Goal: Task Accomplishment & Management: Manage account settings

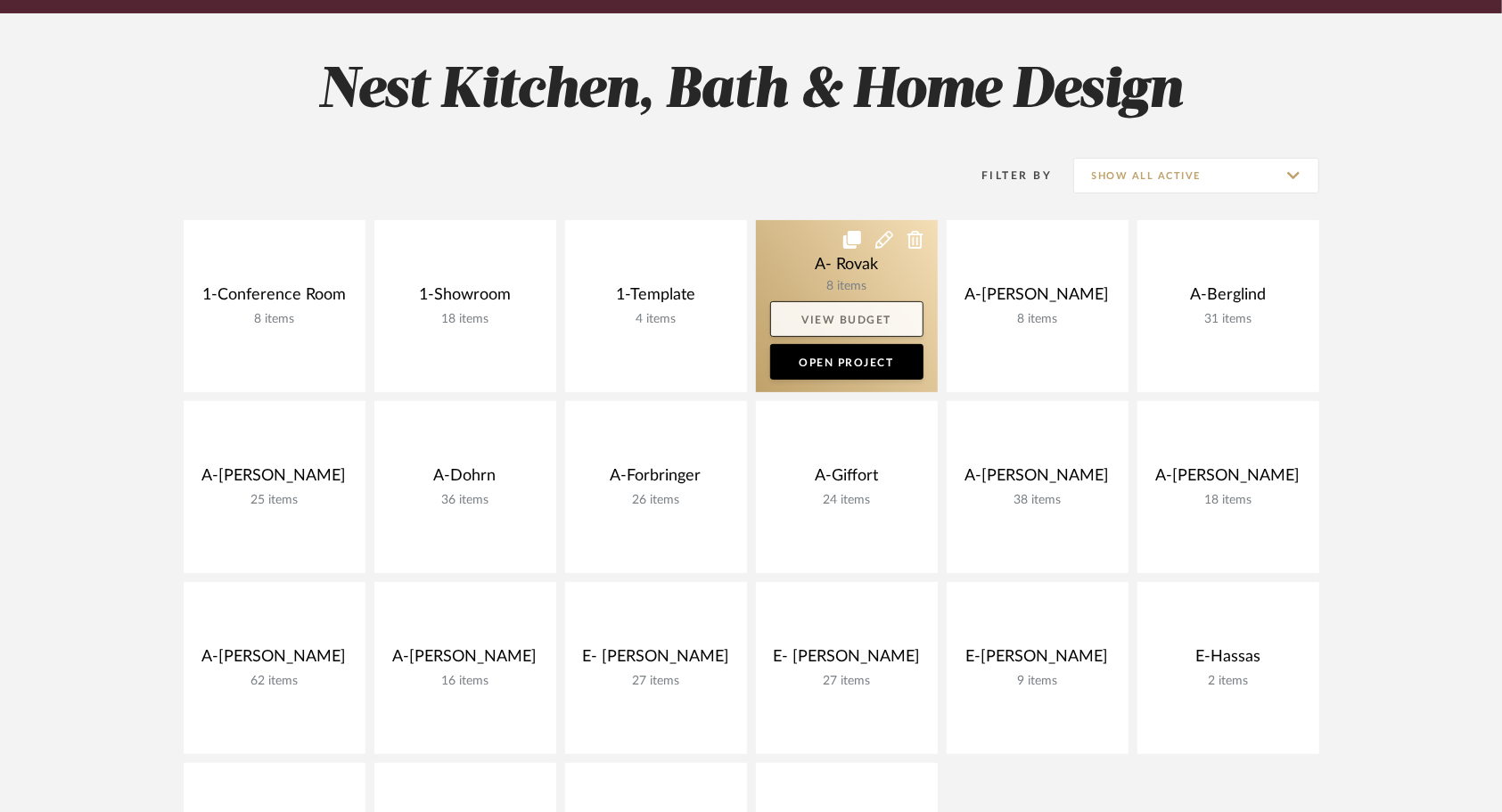
scroll to position [223, 0]
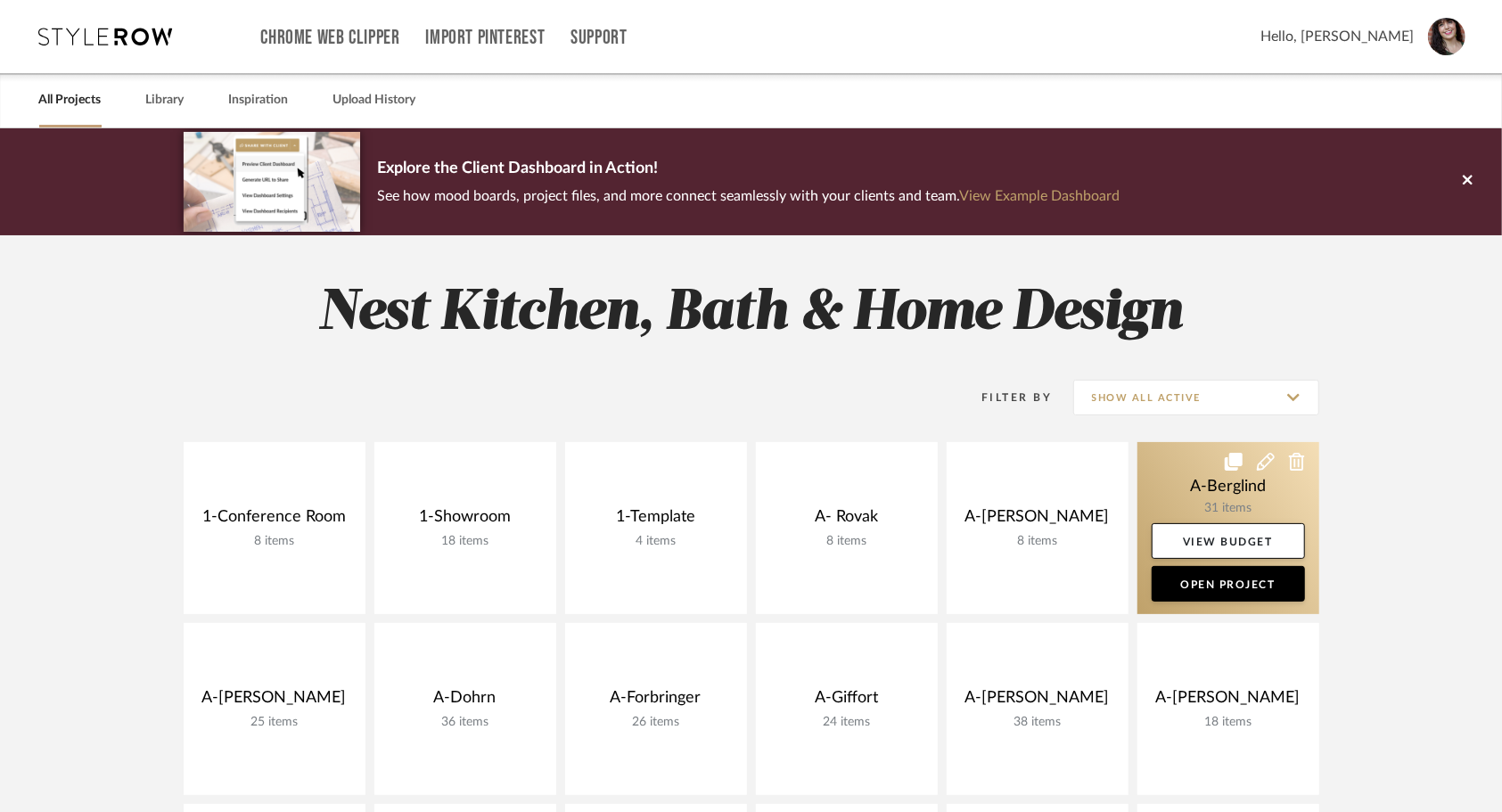
click at [1164, 507] on link at bounding box center [1228, 528] width 182 height 172
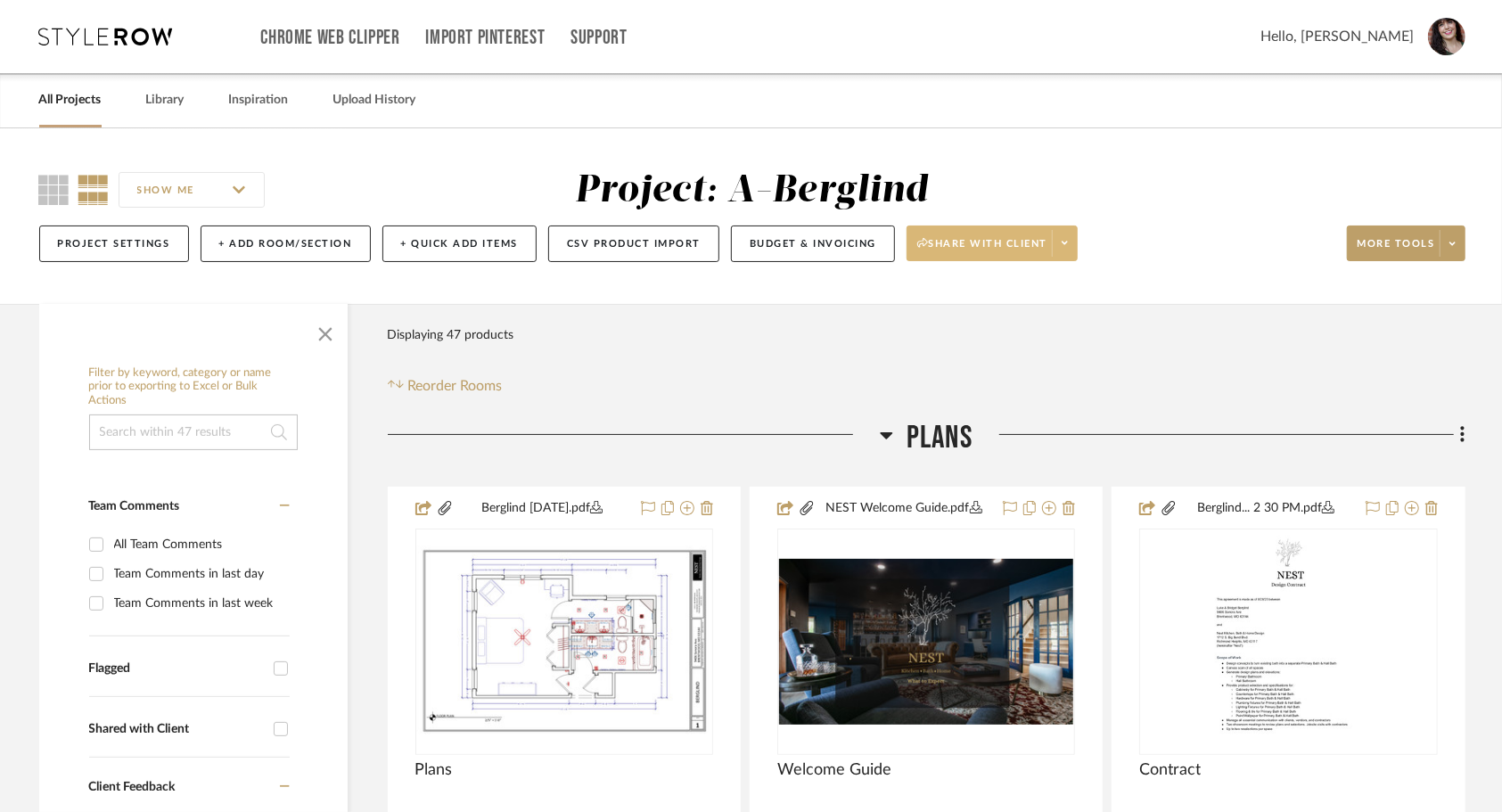
click at [1062, 254] on span at bounding box center [1064, 243] width 25 height 27
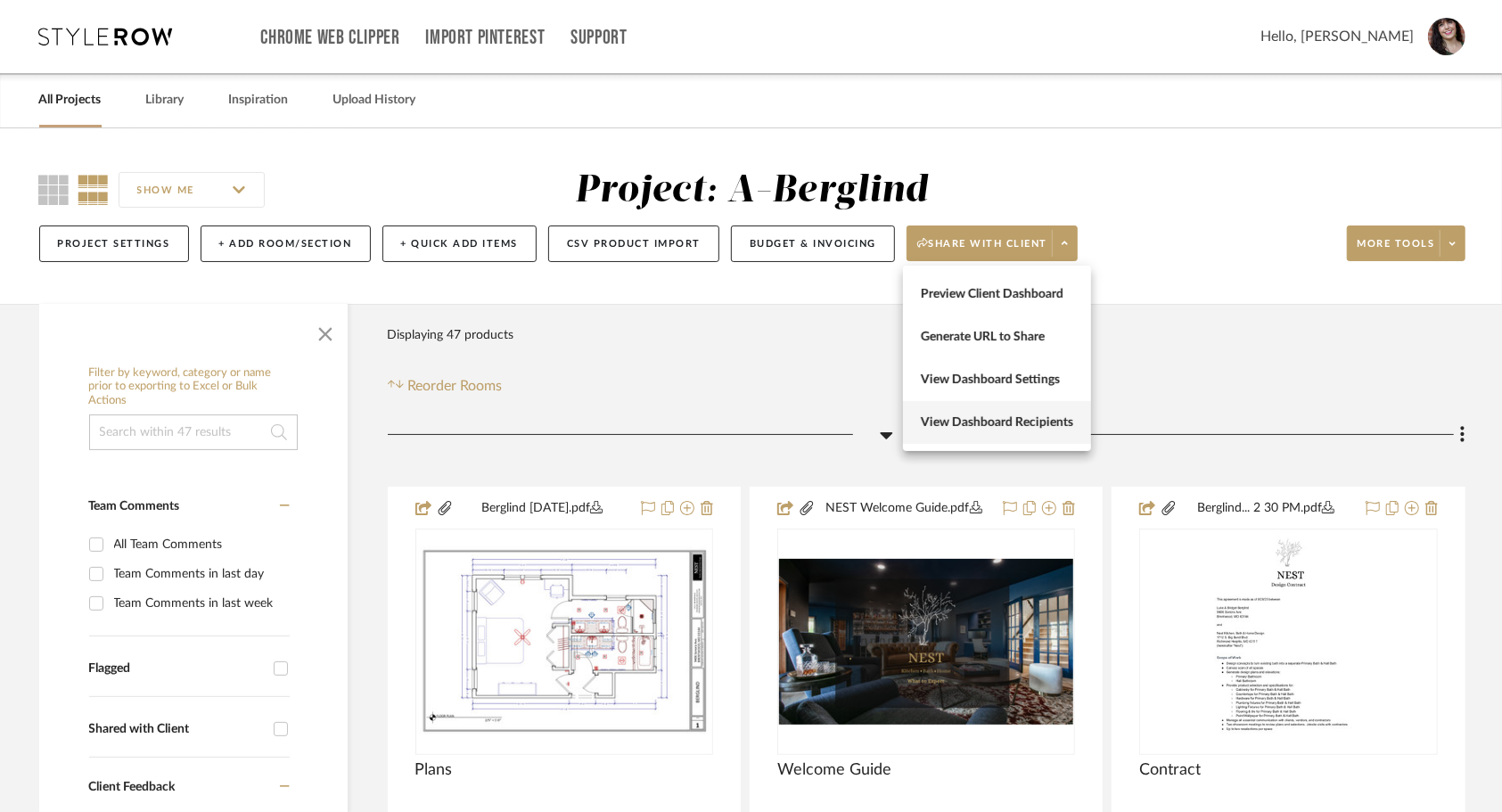
click at [1025, 423] on span "View Dashboard Recipients" at bounding box center [997, 423] width 153 height 15
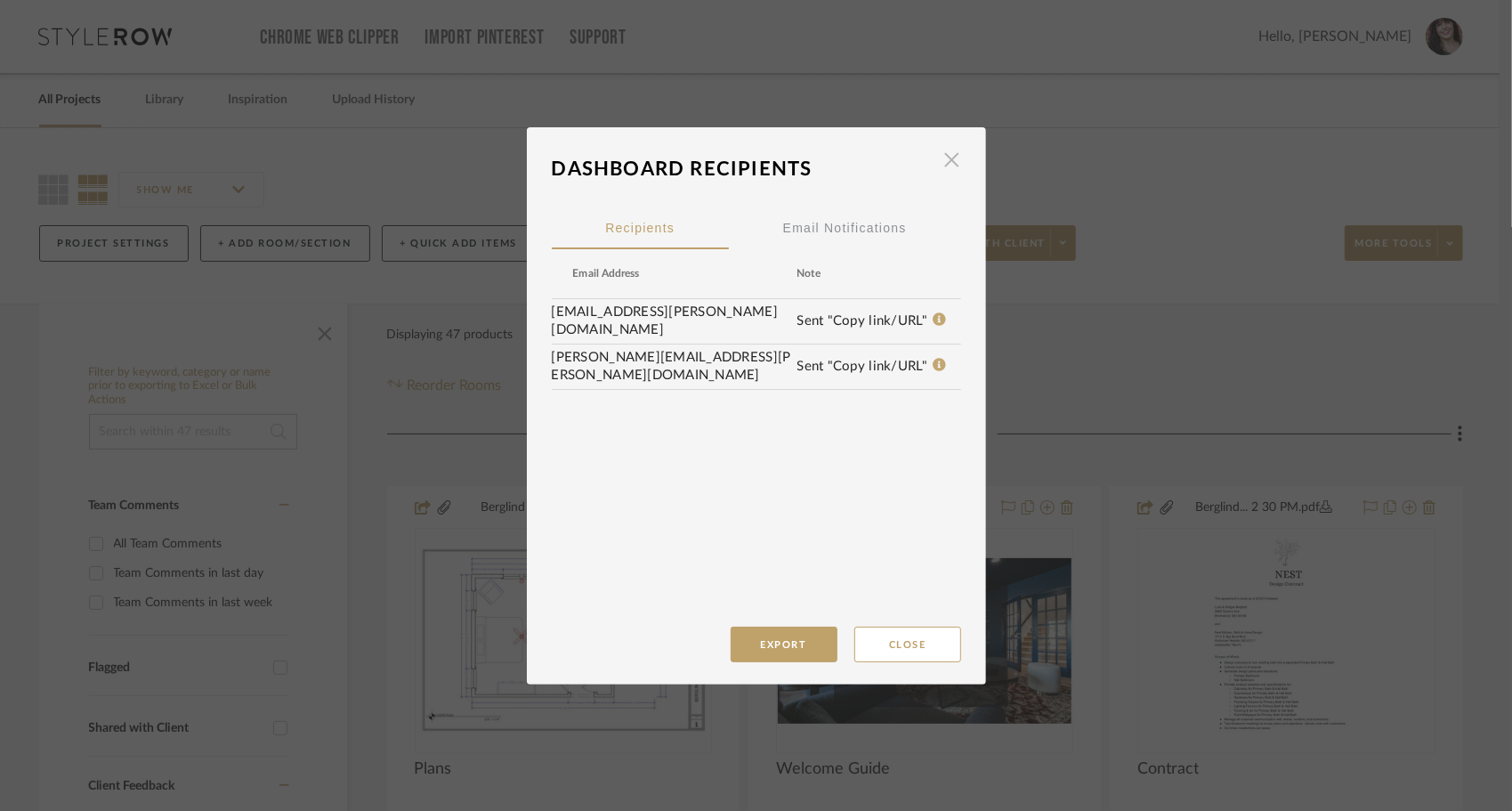
click at [947, 167] on span "button" at bounding box center [952, 159] width 35 height 35
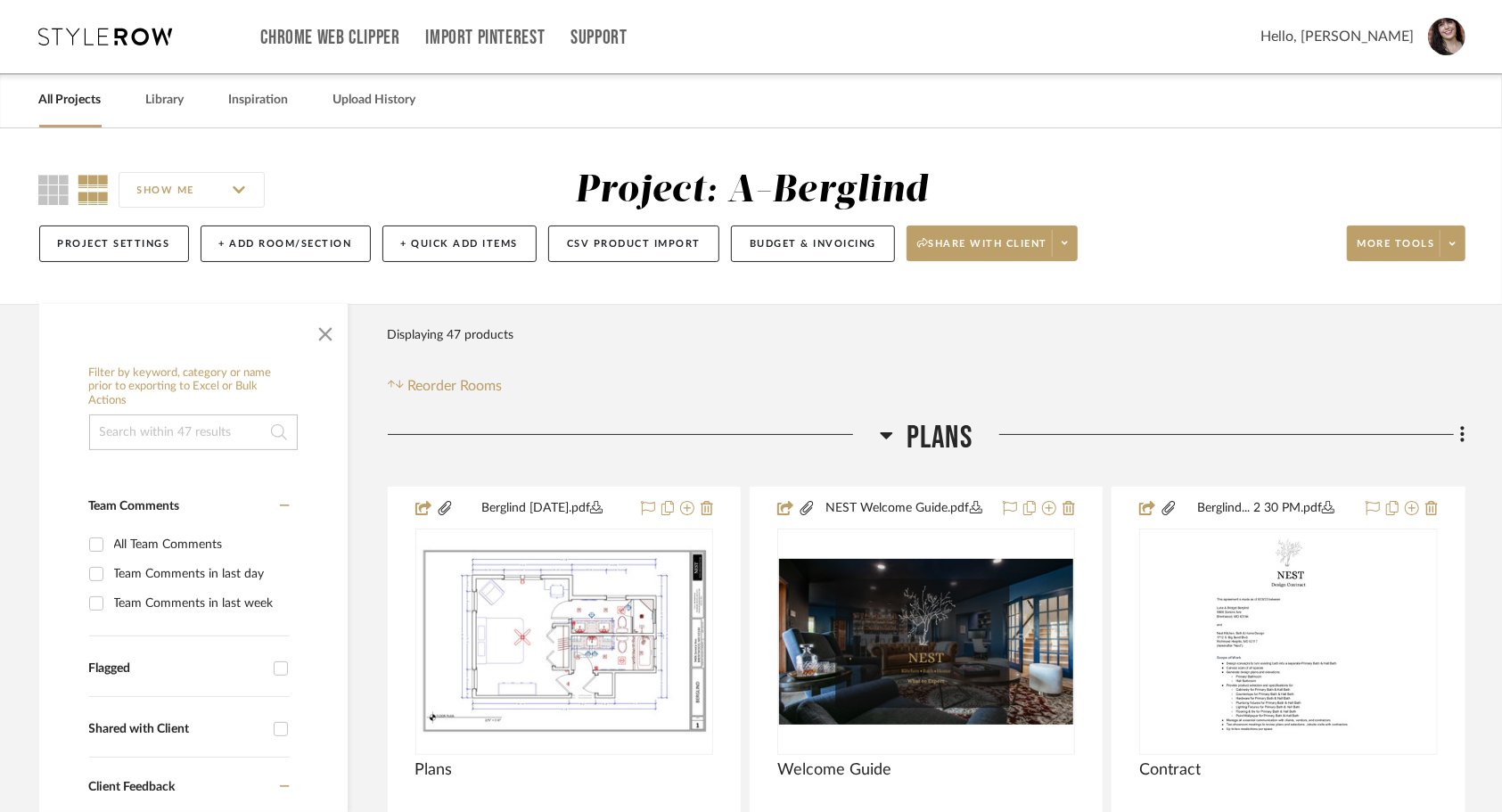
click at [73, 102] on link "All Projects" at bounding box center [70, 99] width 62 height 24
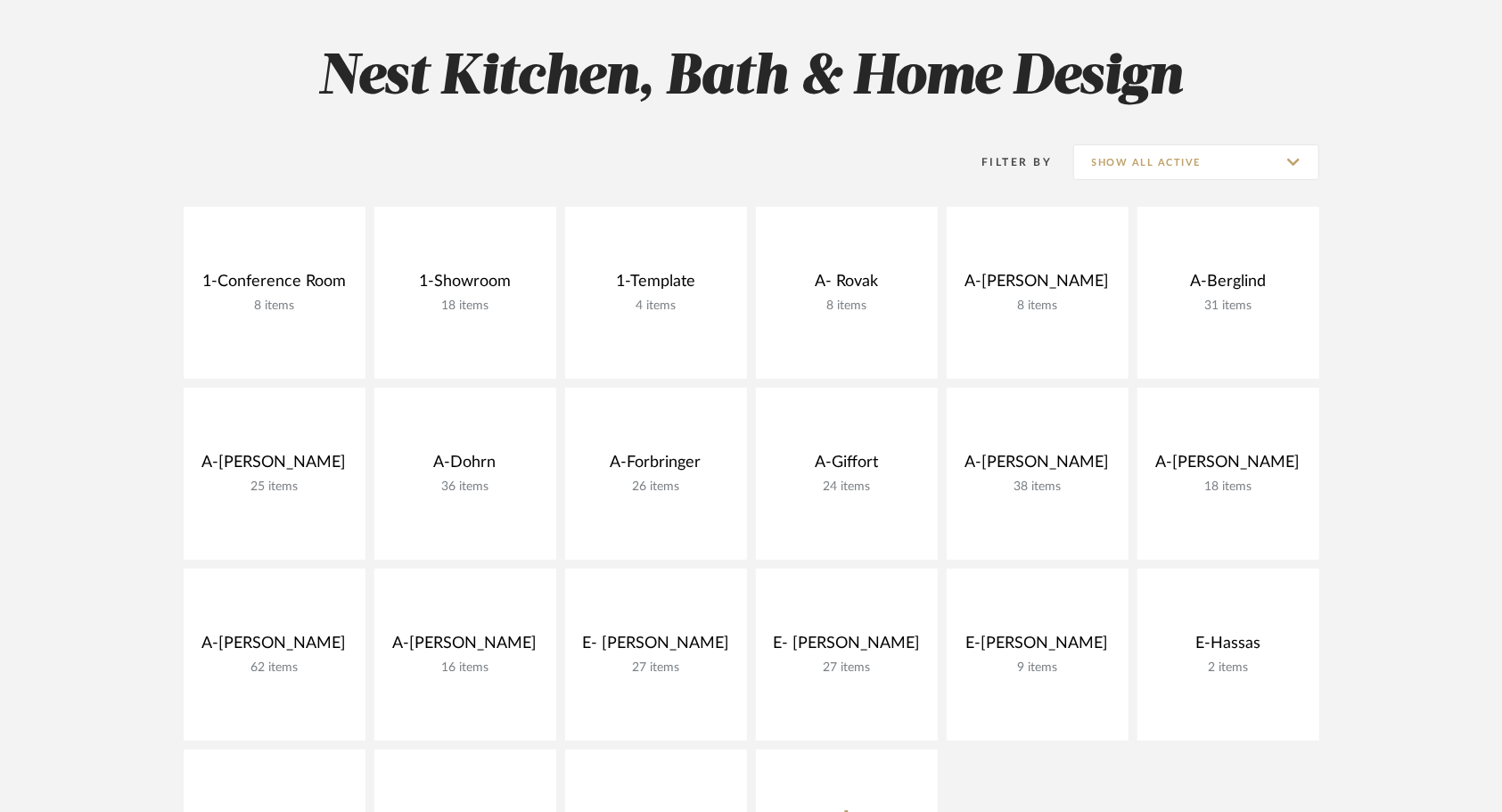
scroll to position [468, 0]
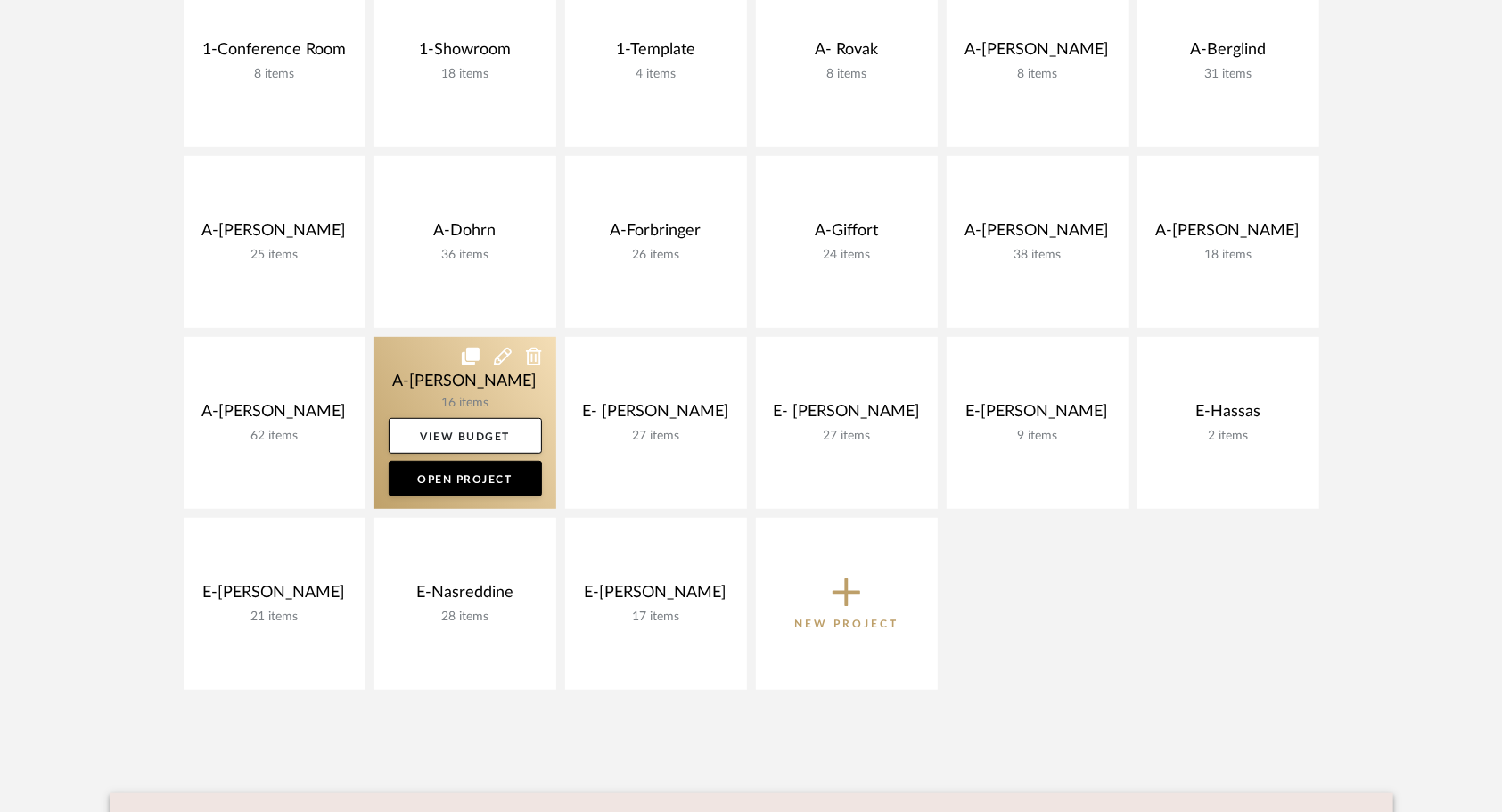
click at [436, 385] on link at bounding box center [465, 423] width 182 height 172
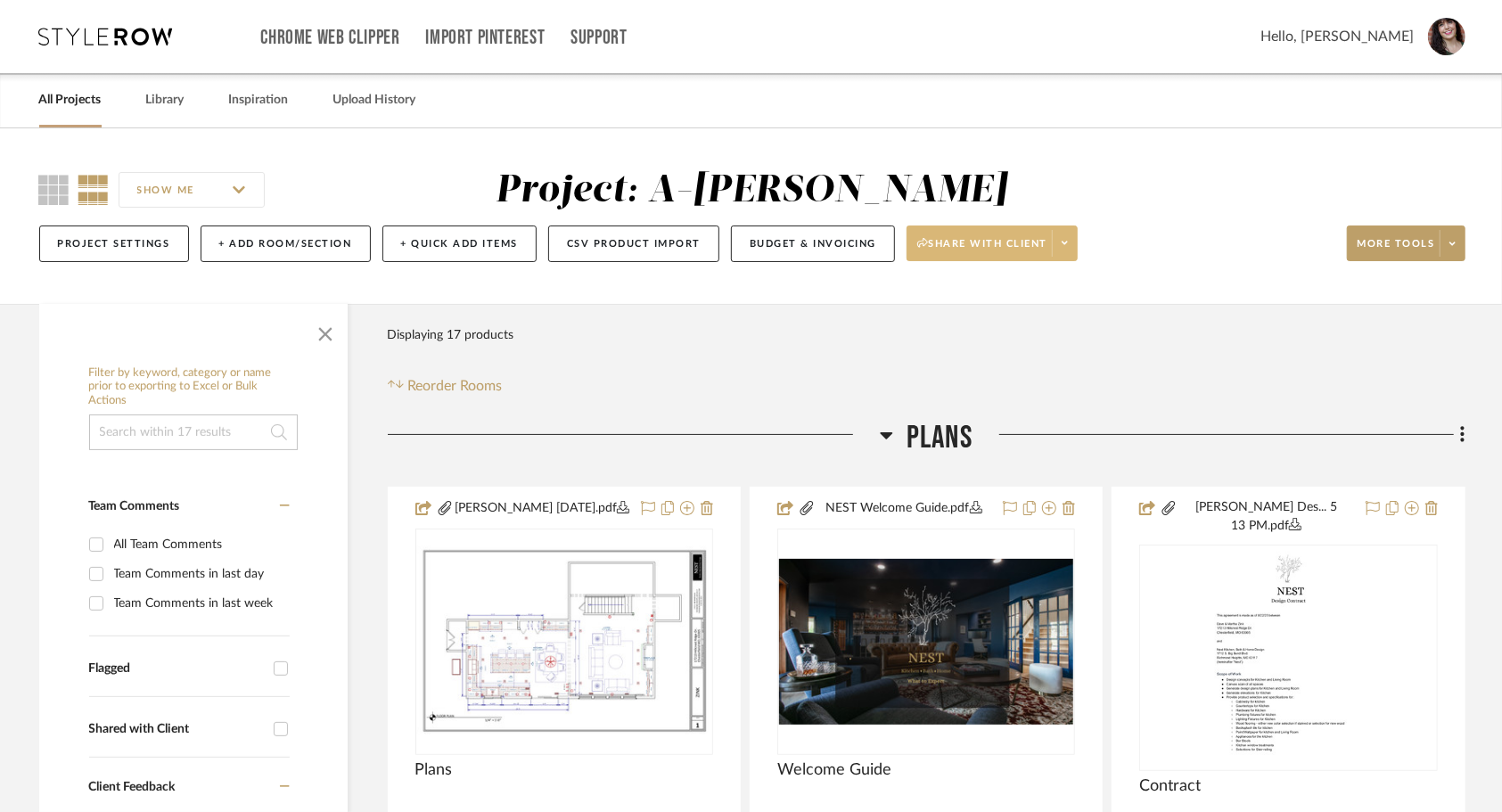
click at [1064, 253] on span at bounding box center [1064, 243] width 25 height 27
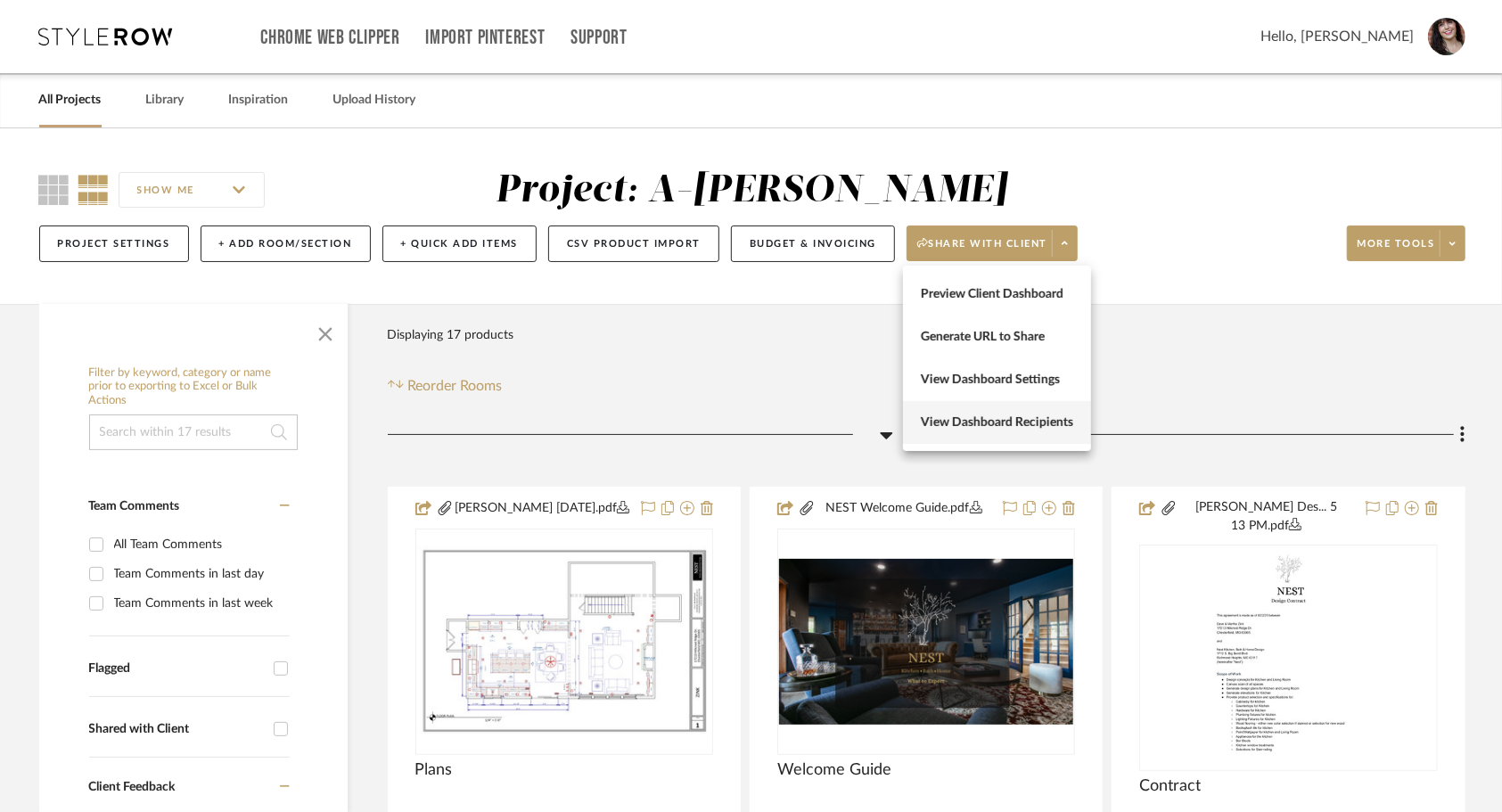
click at [1014, 420] on span "View Dashboard Recipients" at bounding box center [997, 423] width 153 height 15
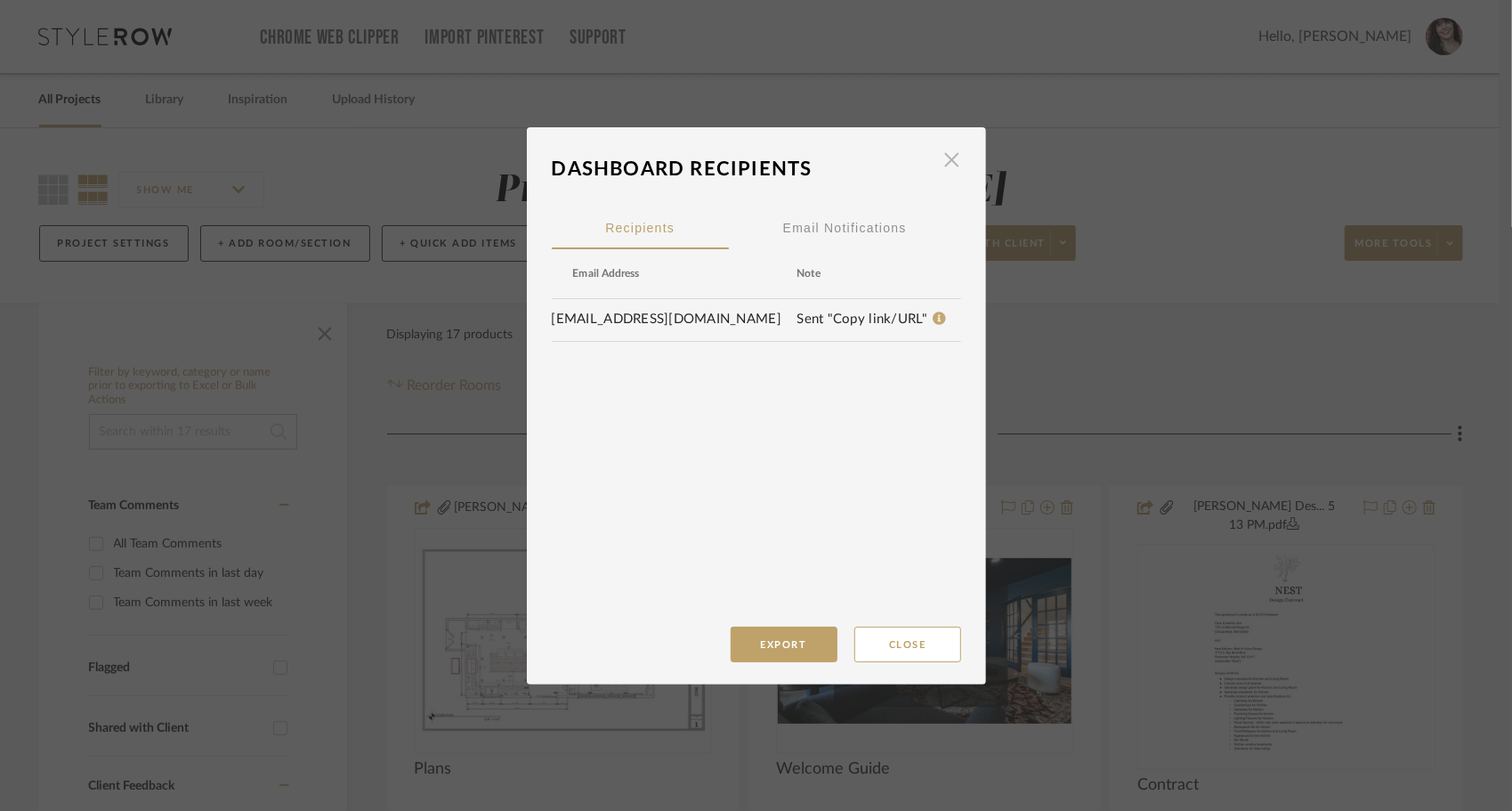
click at [938, 165] on span "button" at bounding box center [952, 159] width 35 height 35
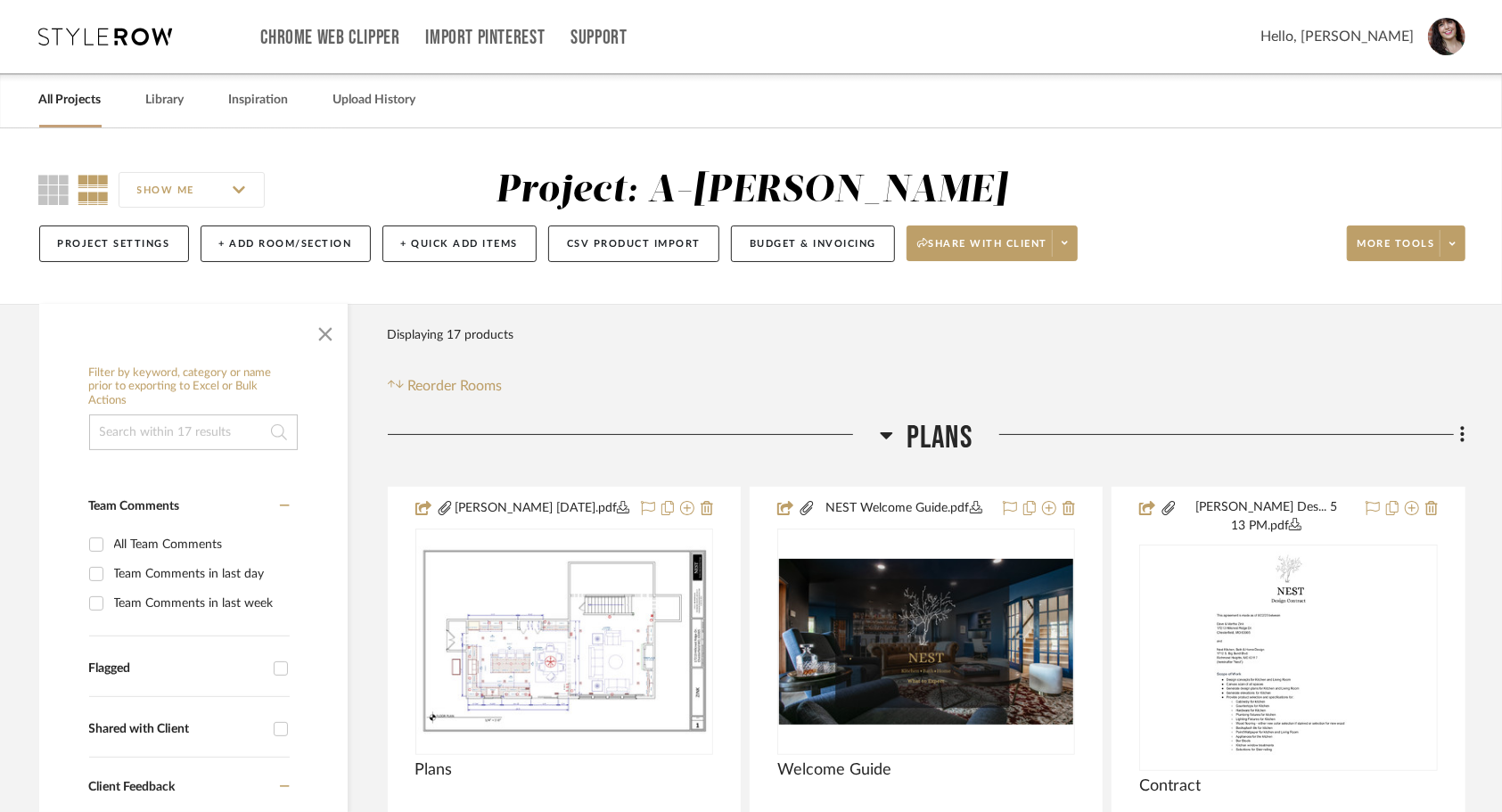
click at [74, 100] on link "All Projects" at bounding box center [70, 99] width 62 height 24
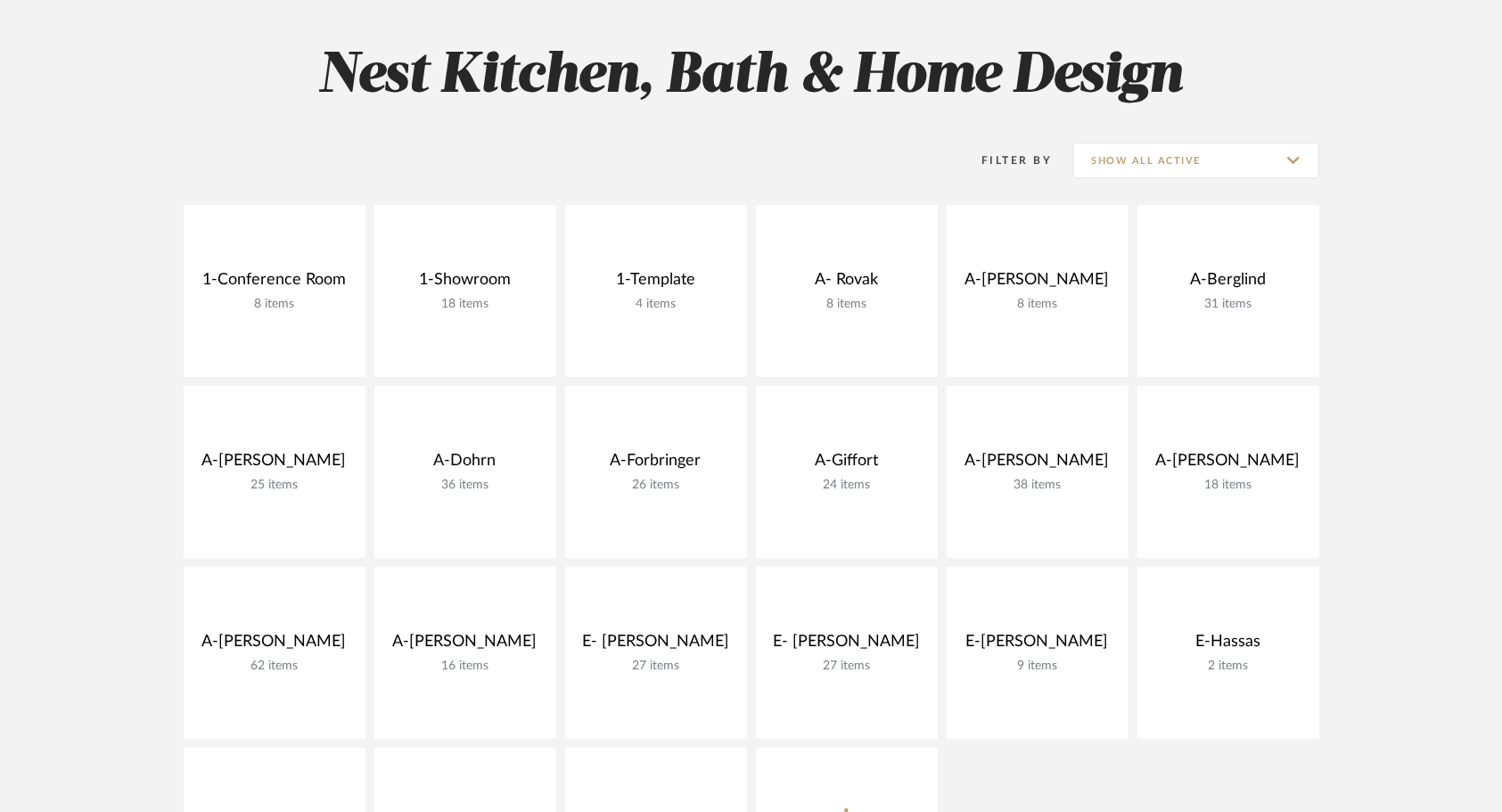
scroll to position [238, 0]
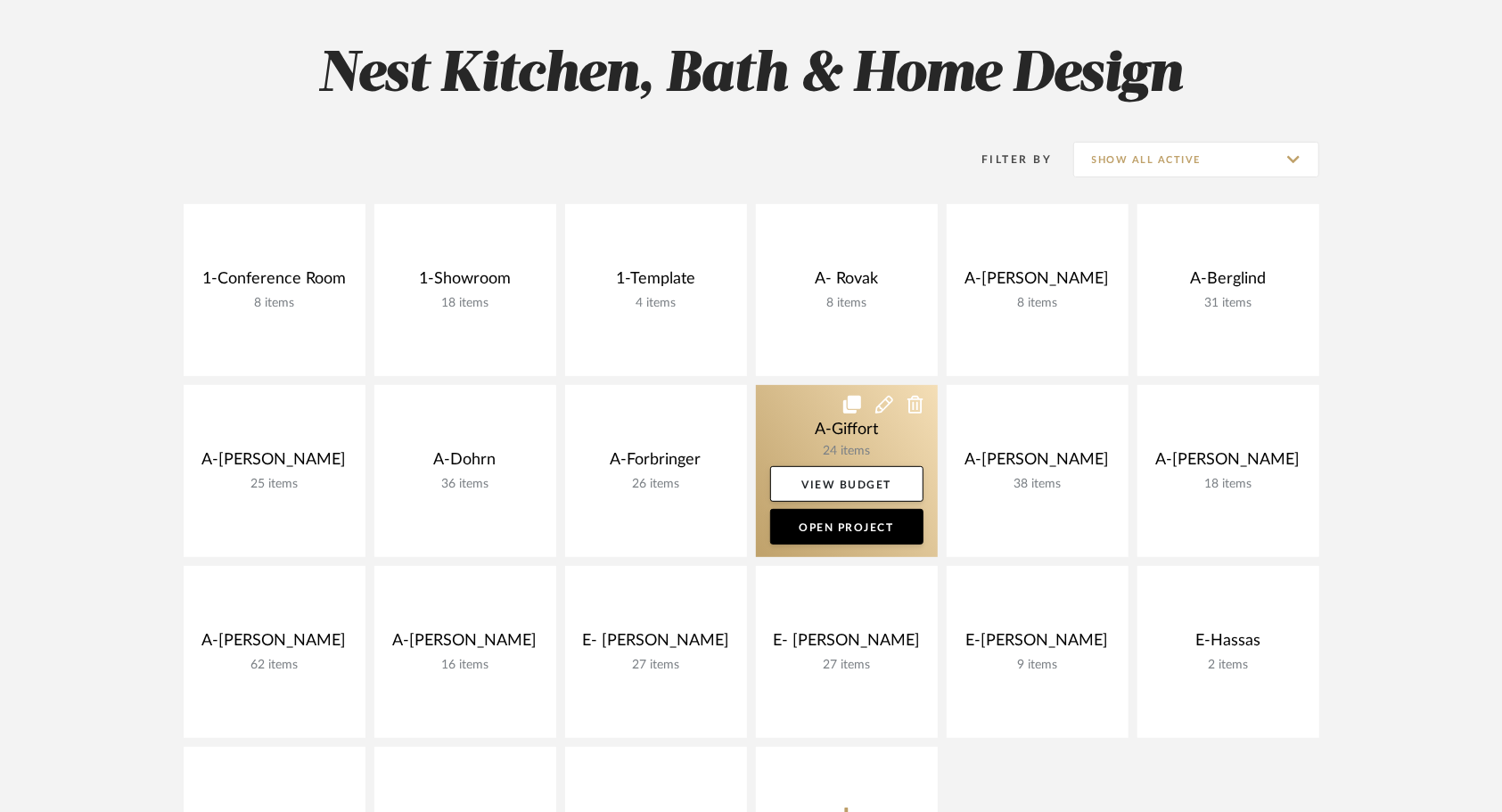
click at [792, 415] on link at bounding box center [846, 471] width 182 height 172
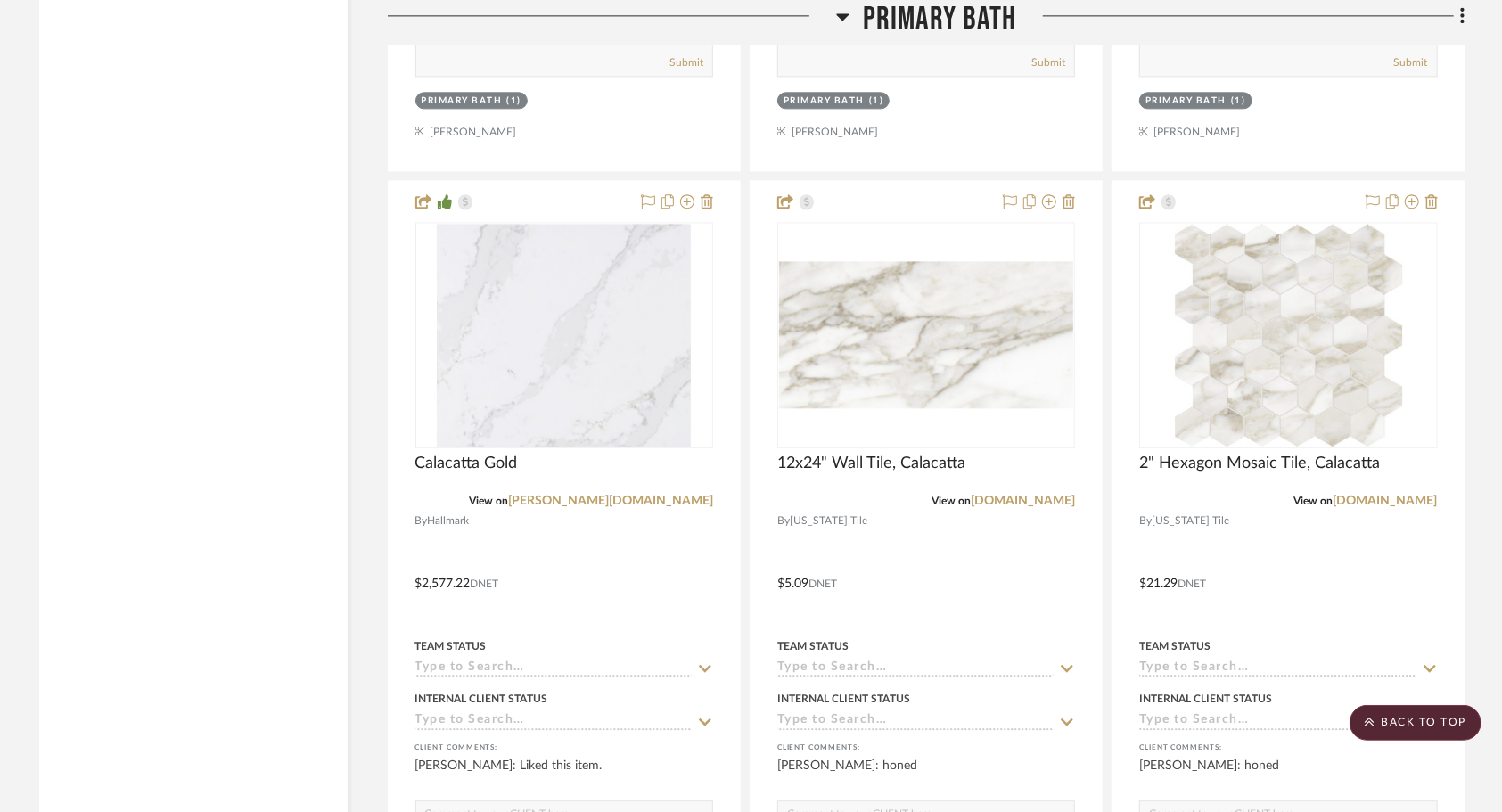
scroll to position [2759, 0]
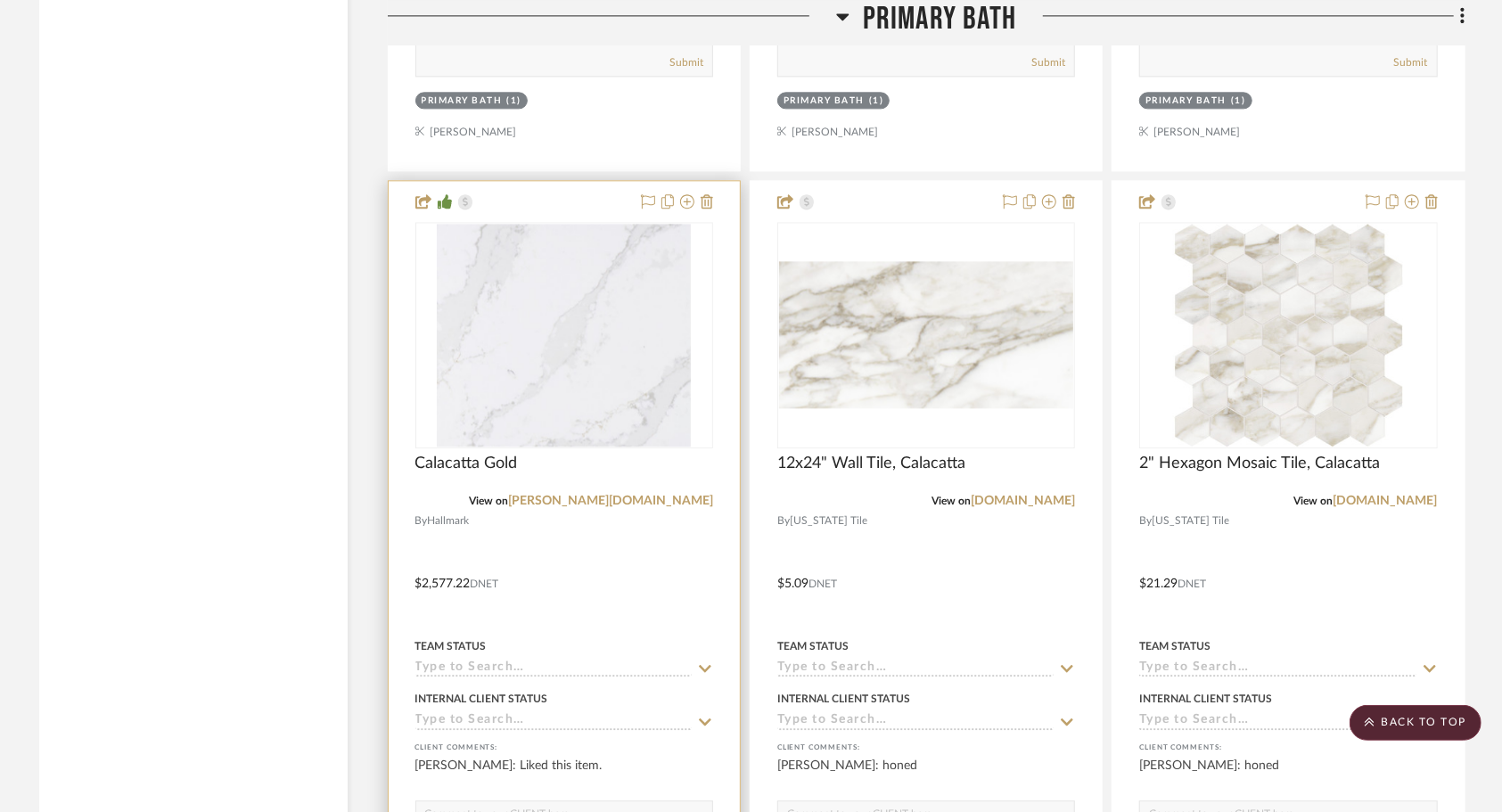
click at [543, 520] on div at bounding box center [564, 571] width 351 height 780
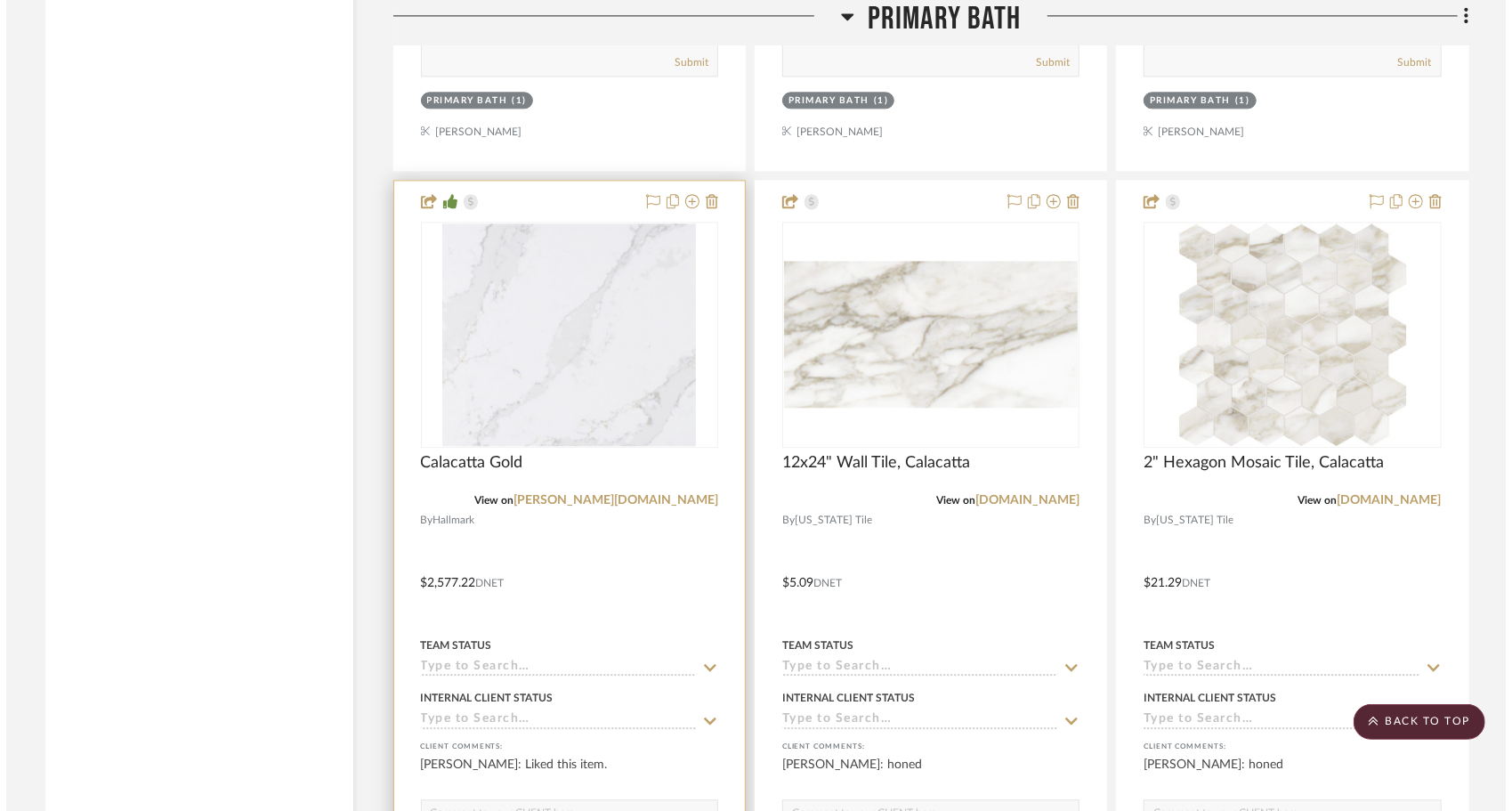
scroll to position [0, 0]
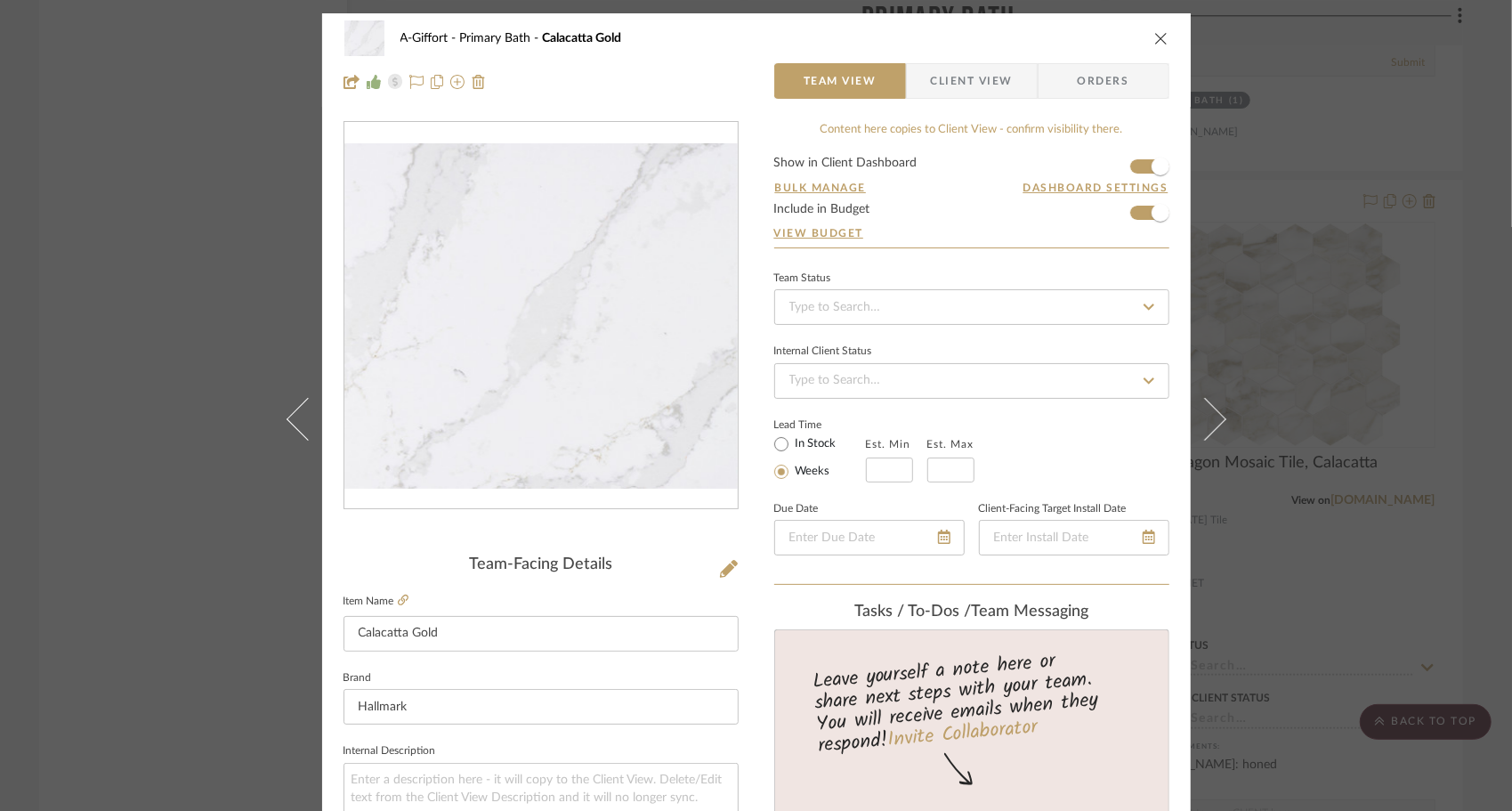
click at [1155, 44] on icon "close" at bounding box center [1161, 38] width 14 height 14
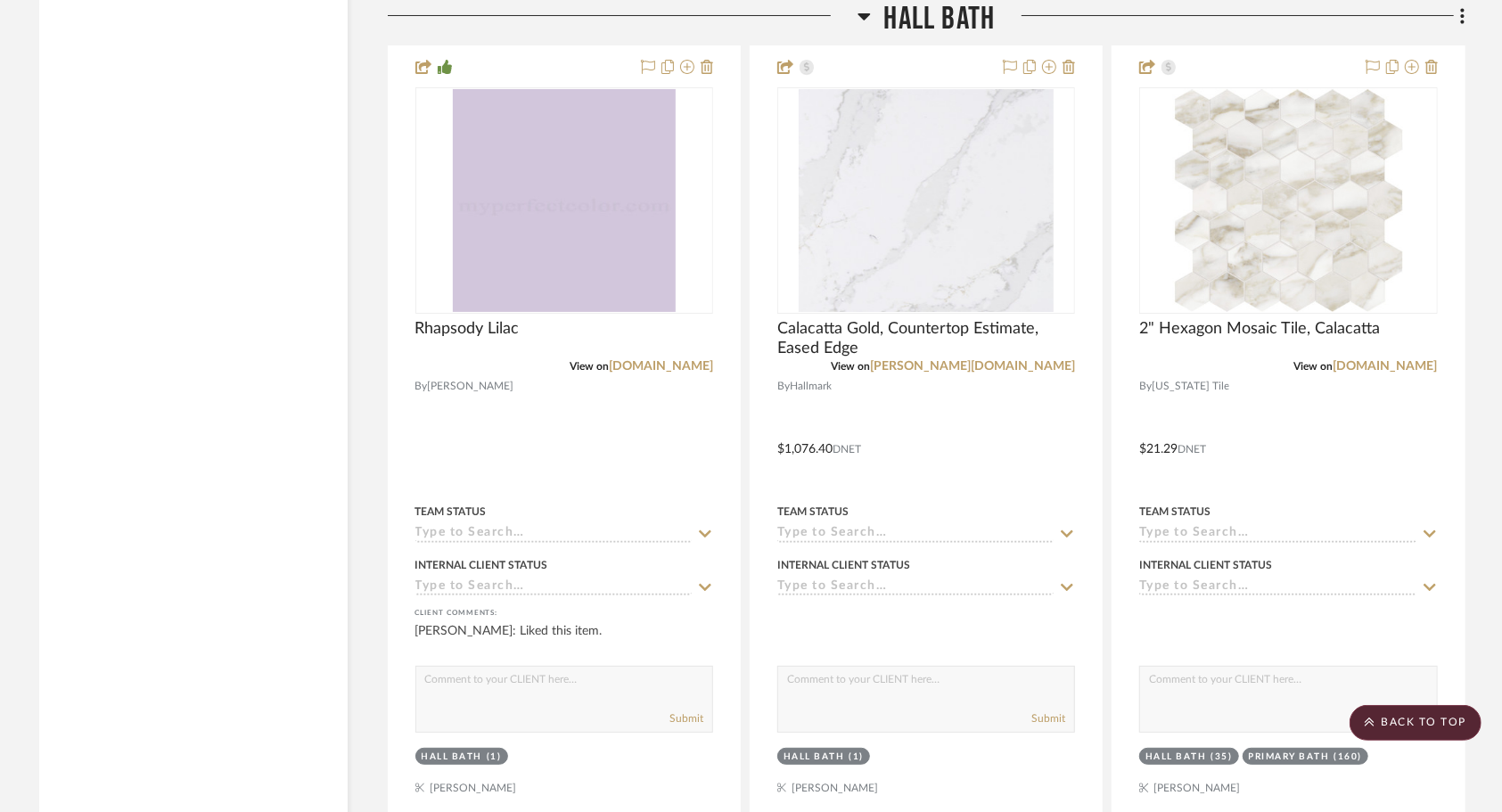
scroll to position [4629, 0]
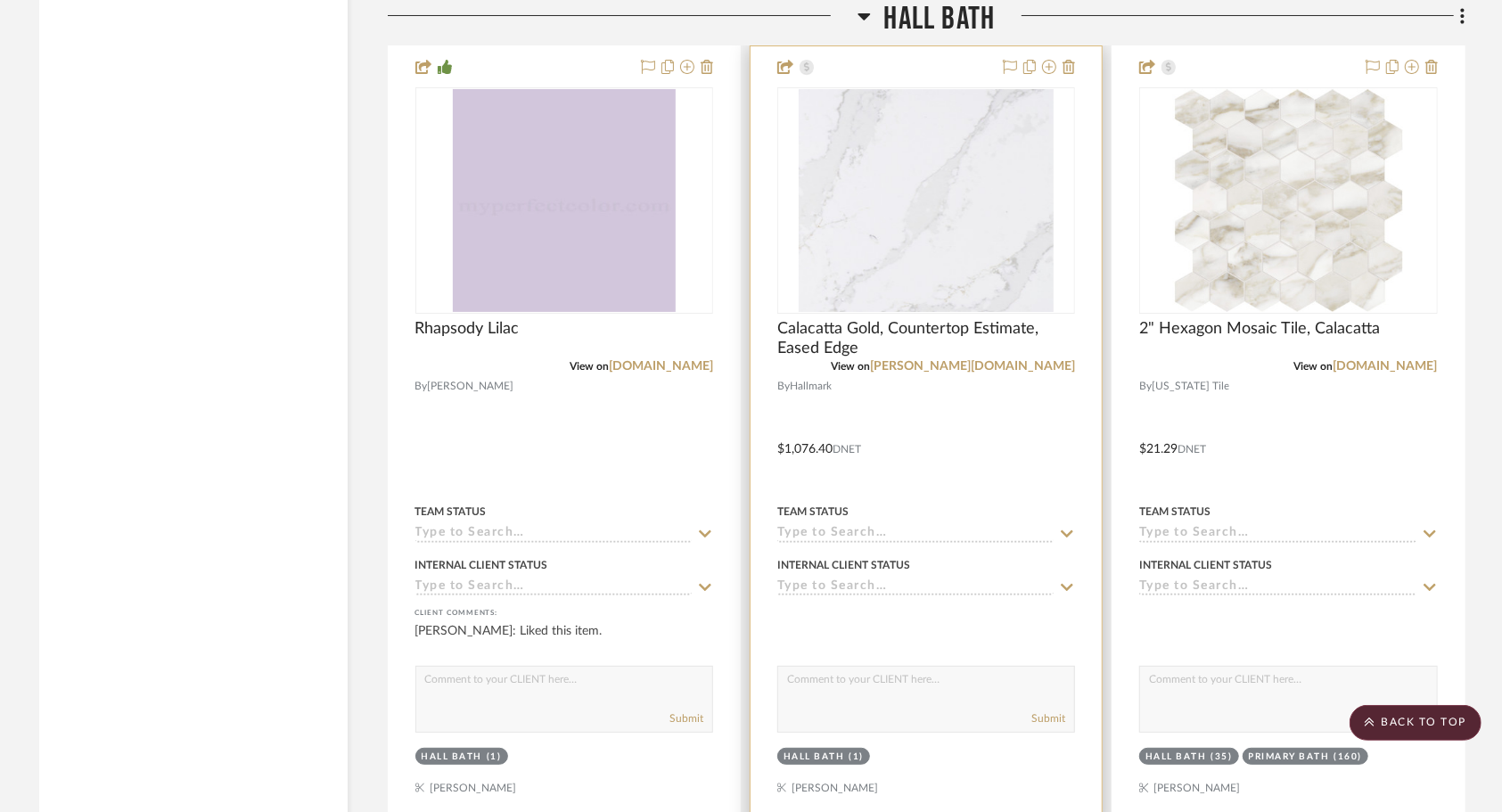
click at [947, 417] on div at bounding box center [927, 436] width 351 height 780
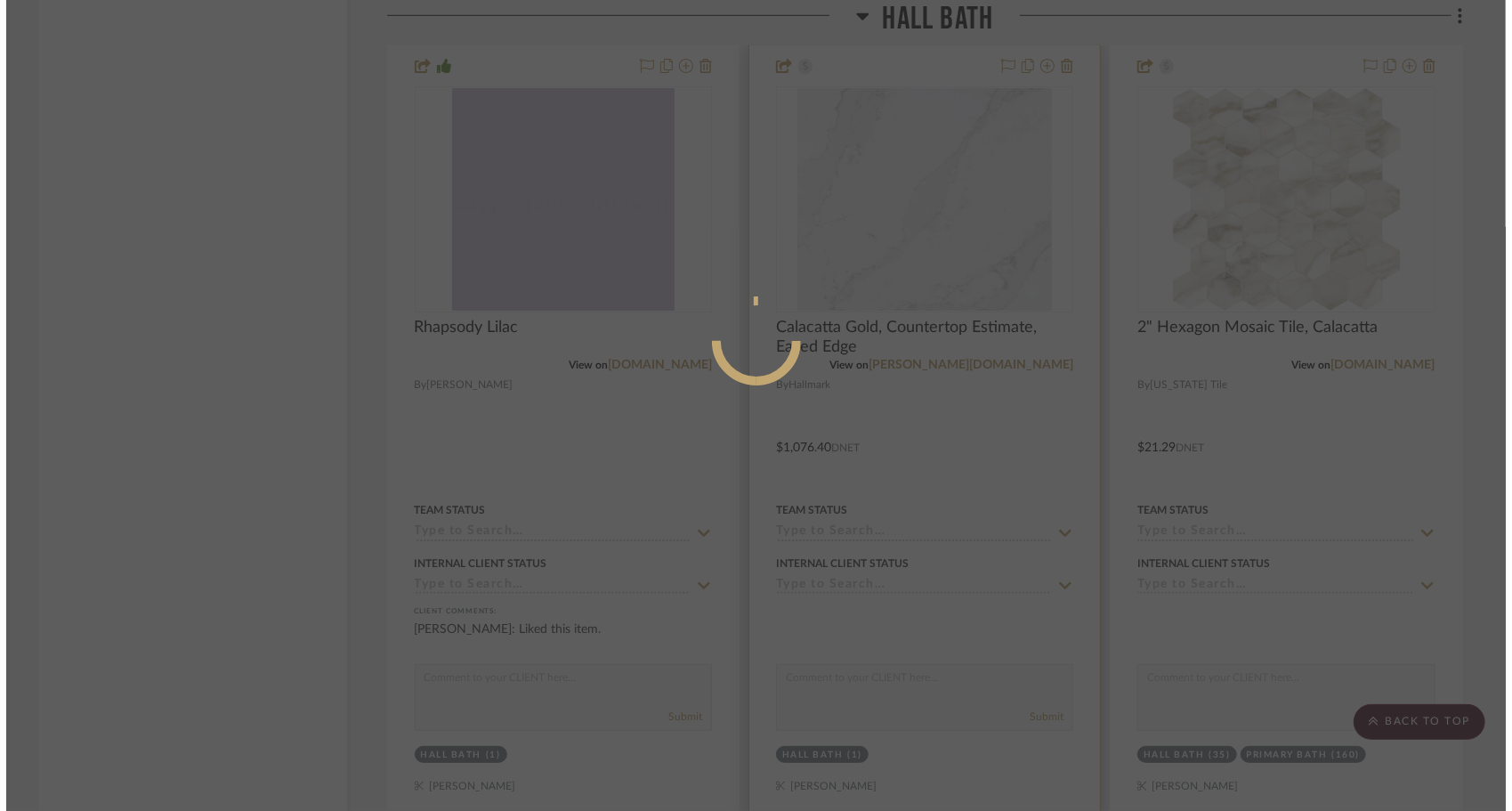
scroll to position [0, 0]
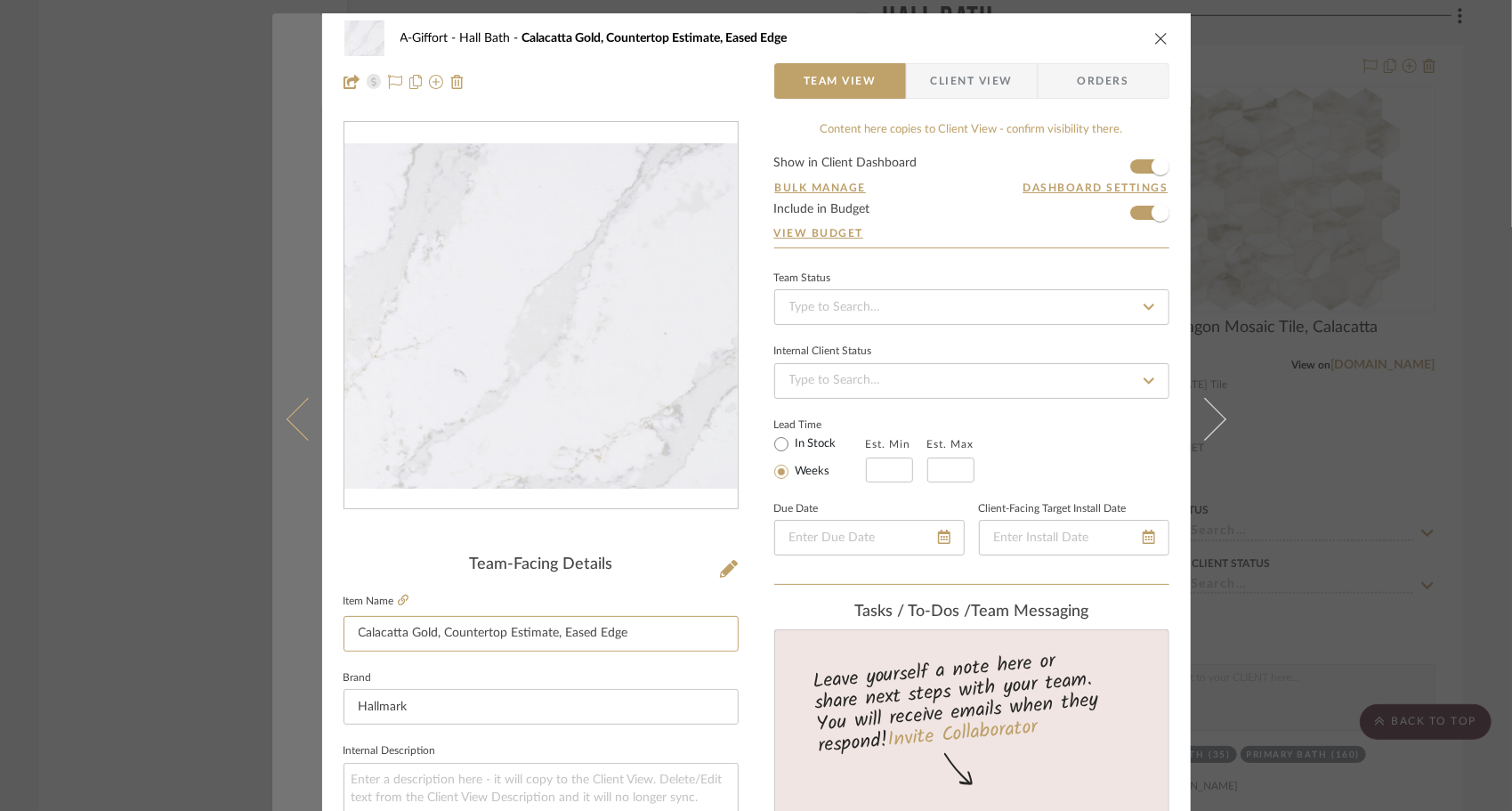
drag, startPoint x: 435, startPoint y: 632, endPoint x: 292, endPoint y: 643, distance: 143.4
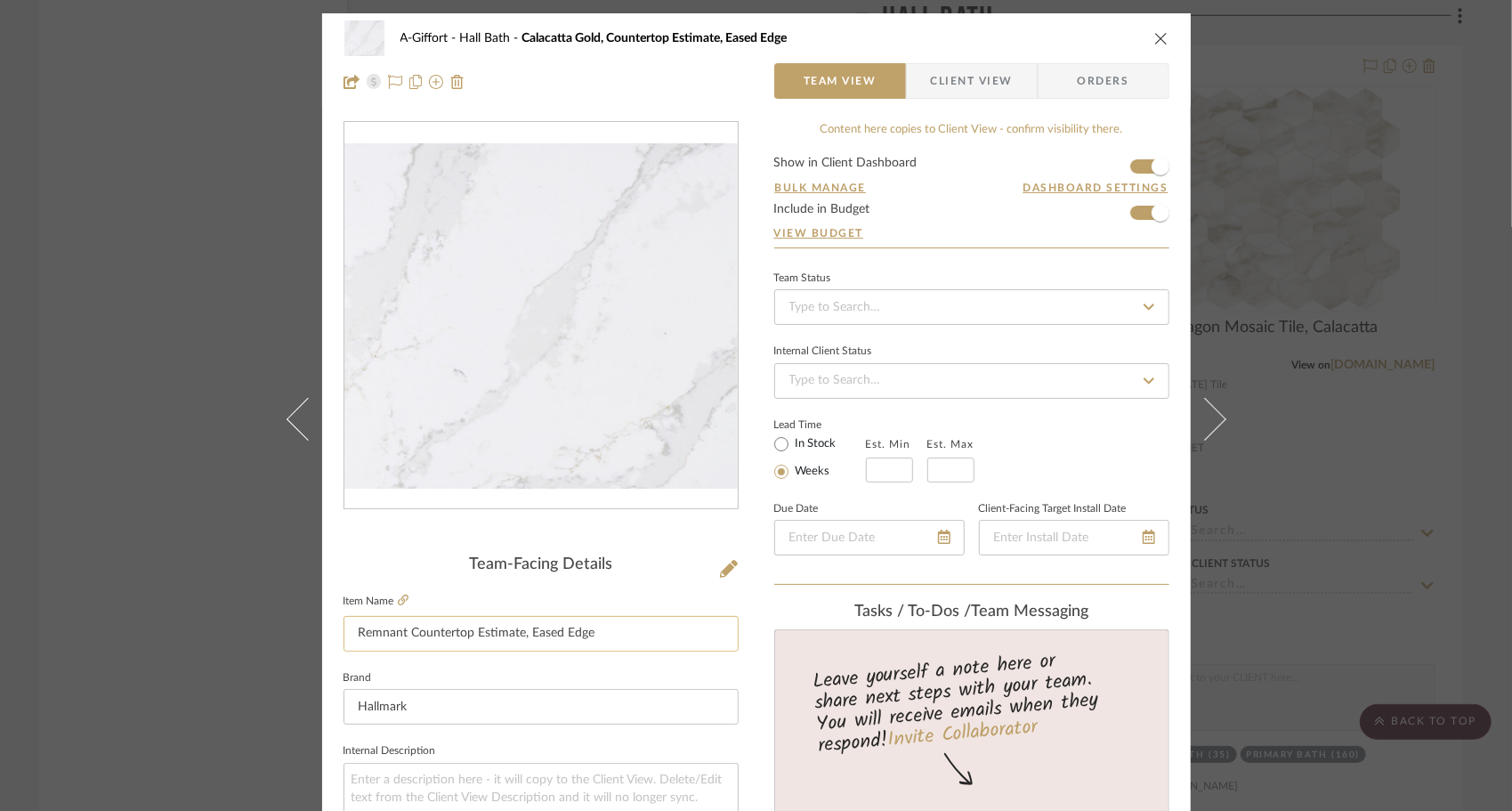
click at [348, 623] on input "Remnant Countertop Estimate, Eased Edge" at bounding box center [541, 633] width 395 height 35
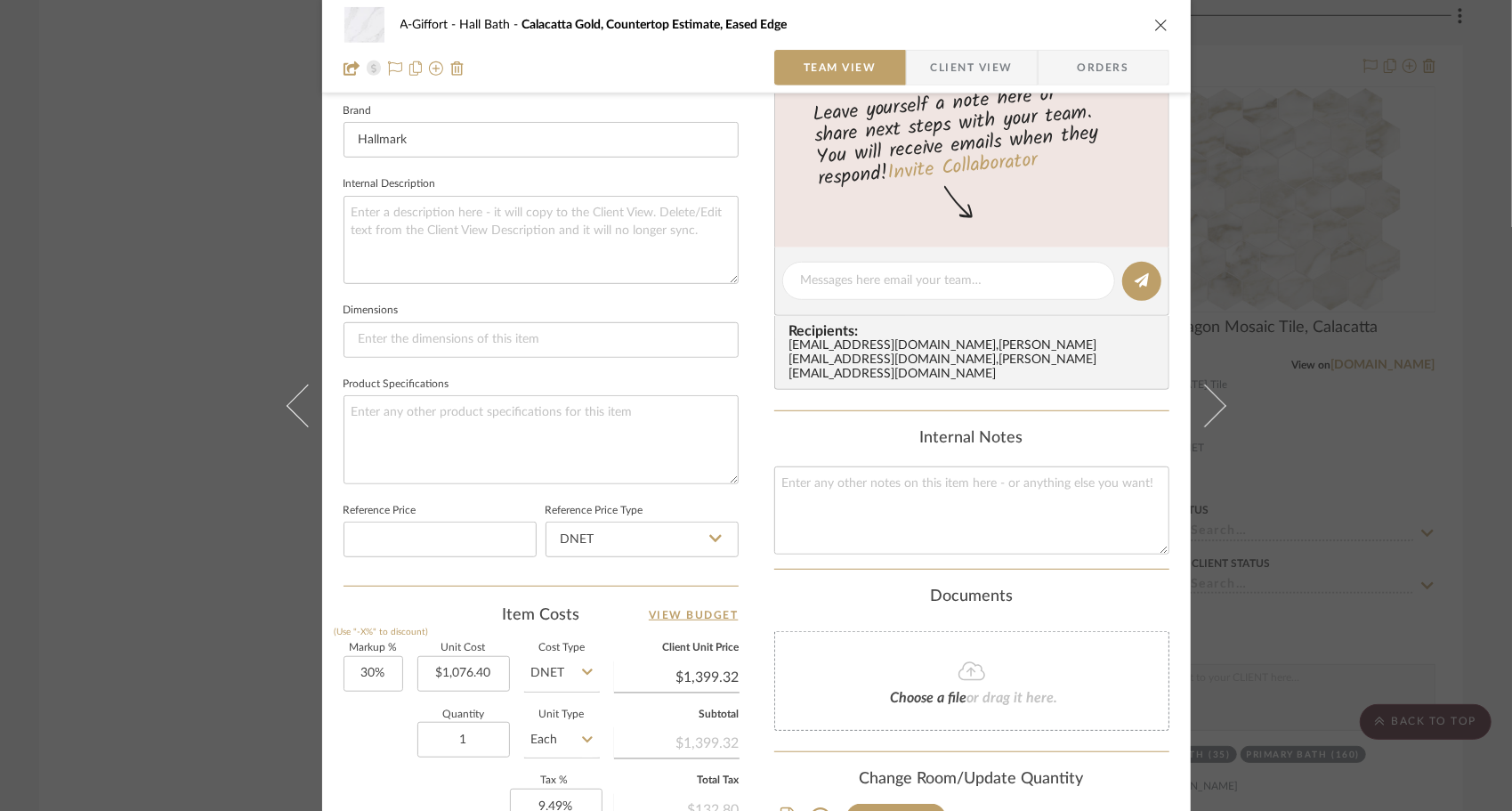
scroll to position [576, 0]
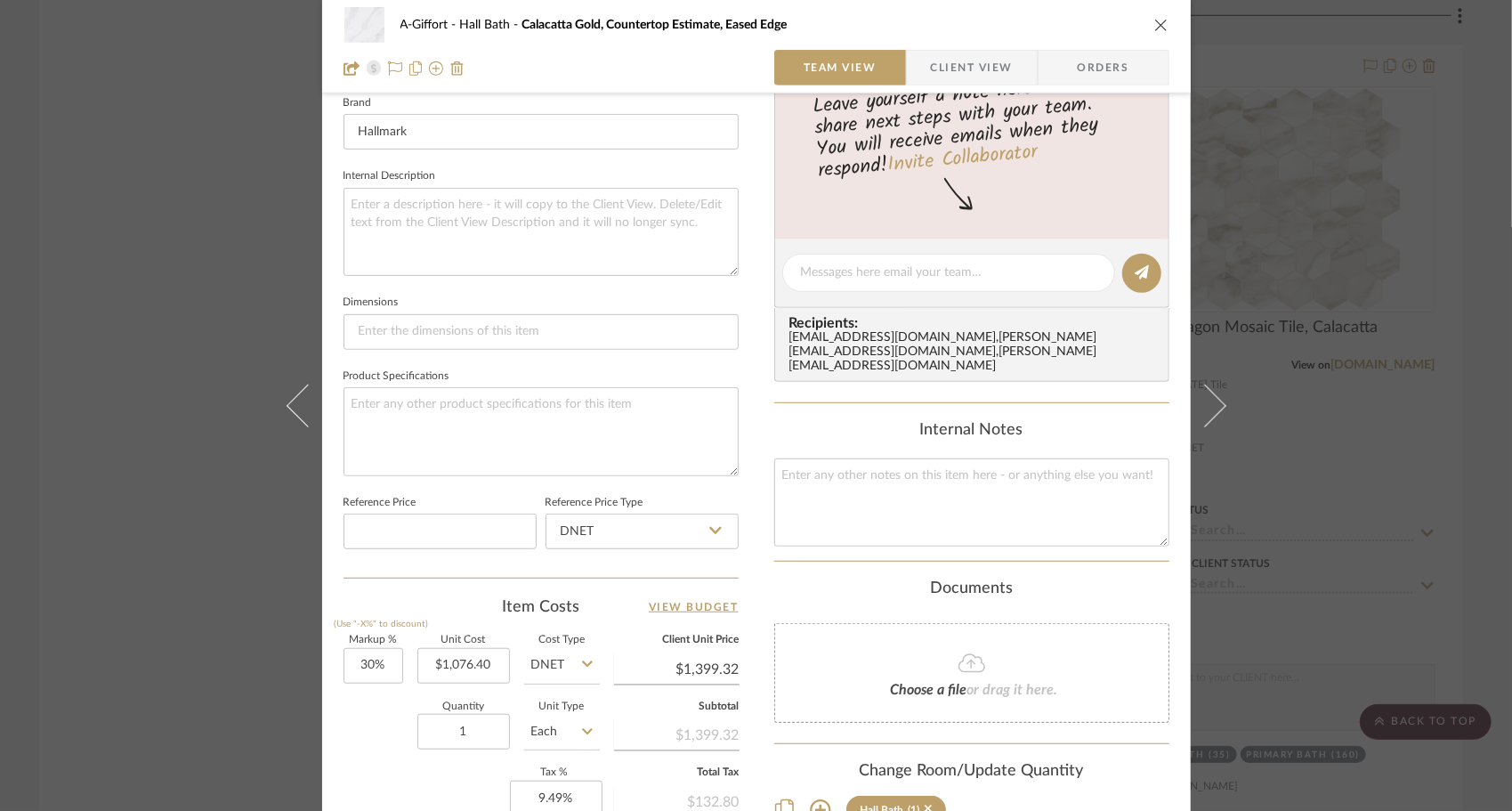
type input "Quartz Remnant Countertop Estimate, Eased Edge"
click at [472, 670] on input "1076.40" at bounding box center [463, 665] width 92 height 35
type input "1"
type input "$918.00"
click at [376, 726] on div "Quantity 1 Unit Type Each" at bounding box center [472, 734] width 256 height 63
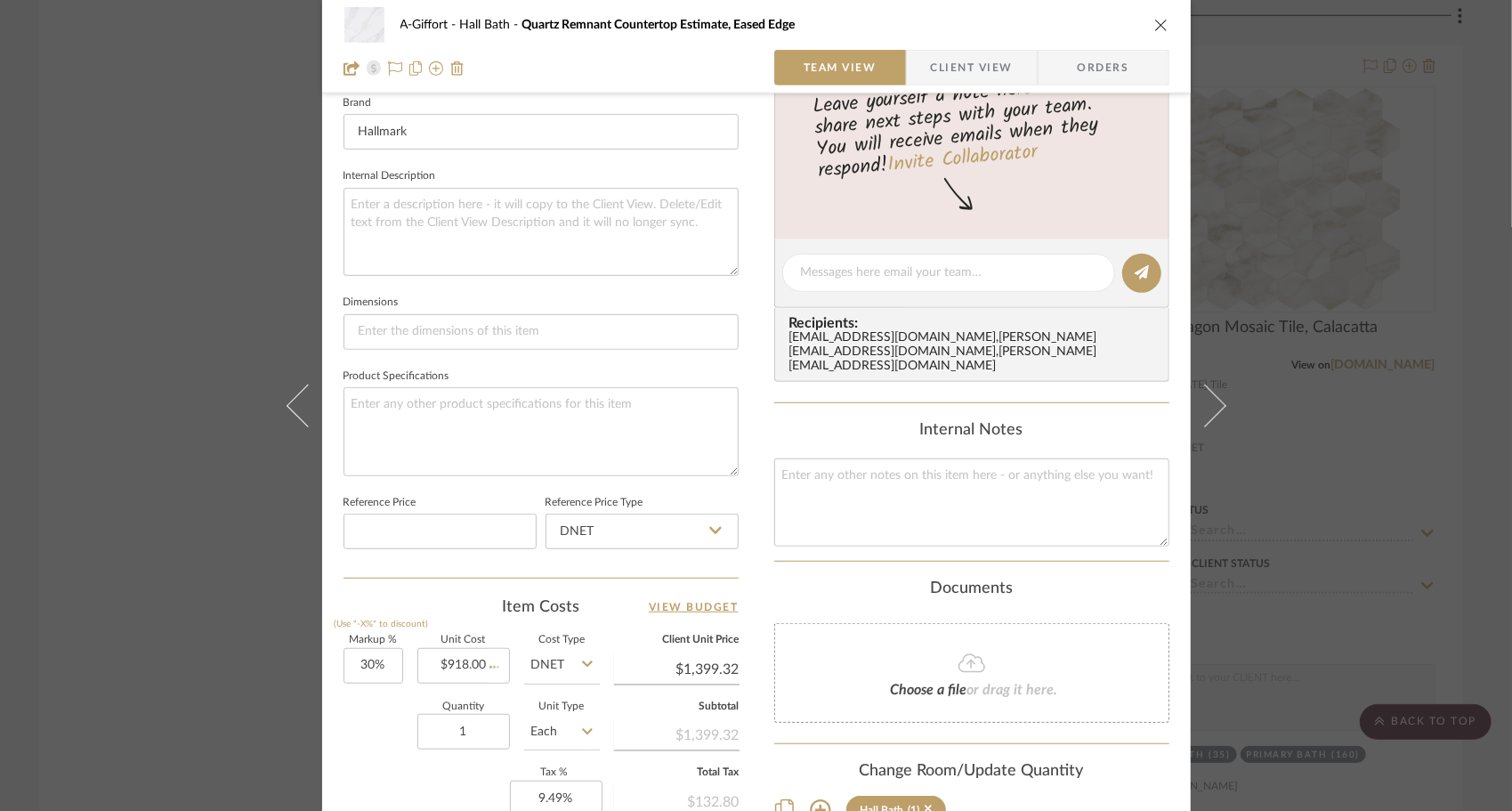
type input "$1,193.40"
type input "$119.34"
click at [1156, 28] on icon "close" at bounding box center [1161, 25] width 14 height 14
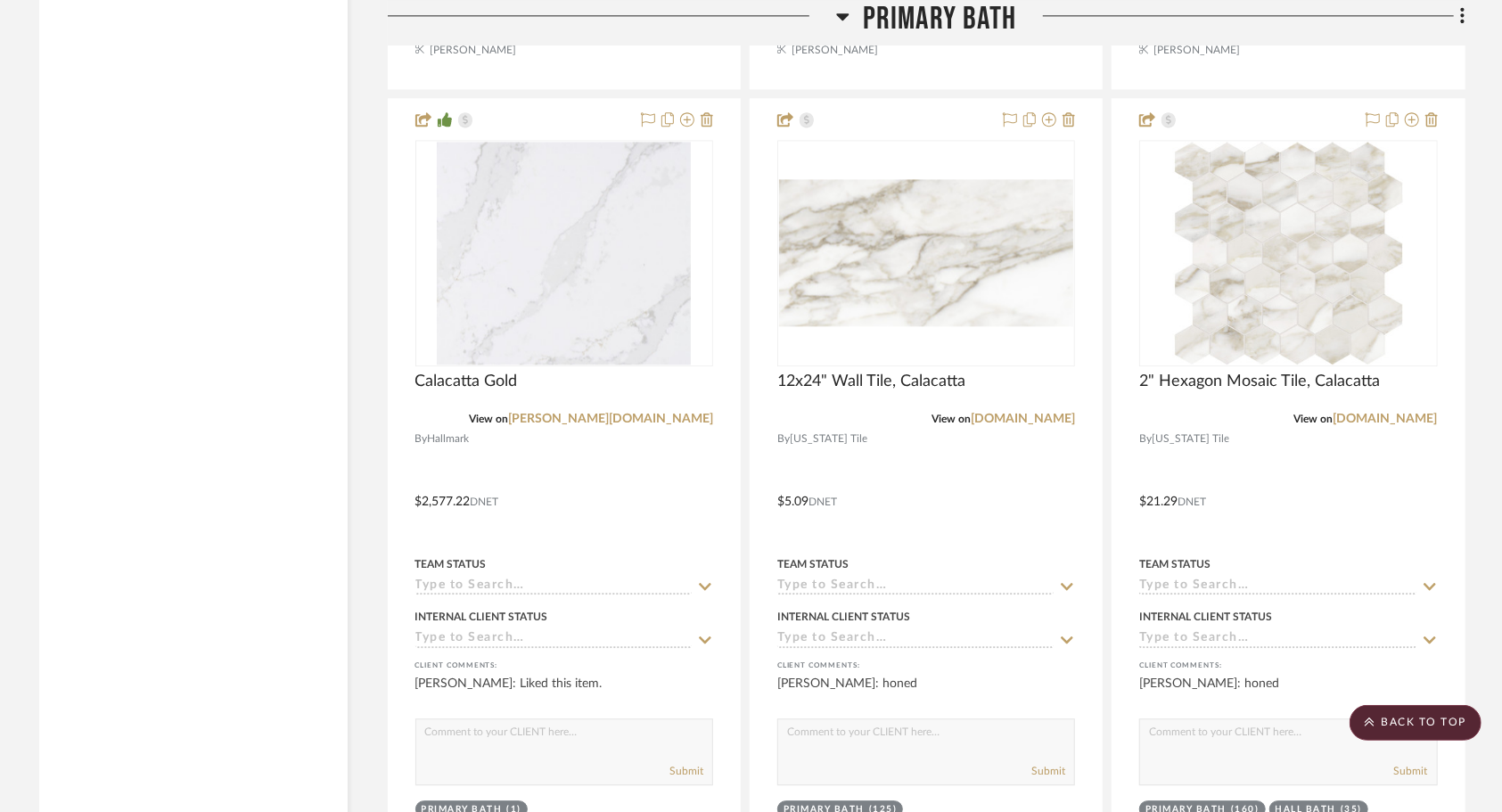
scroll to position [2841, 0]
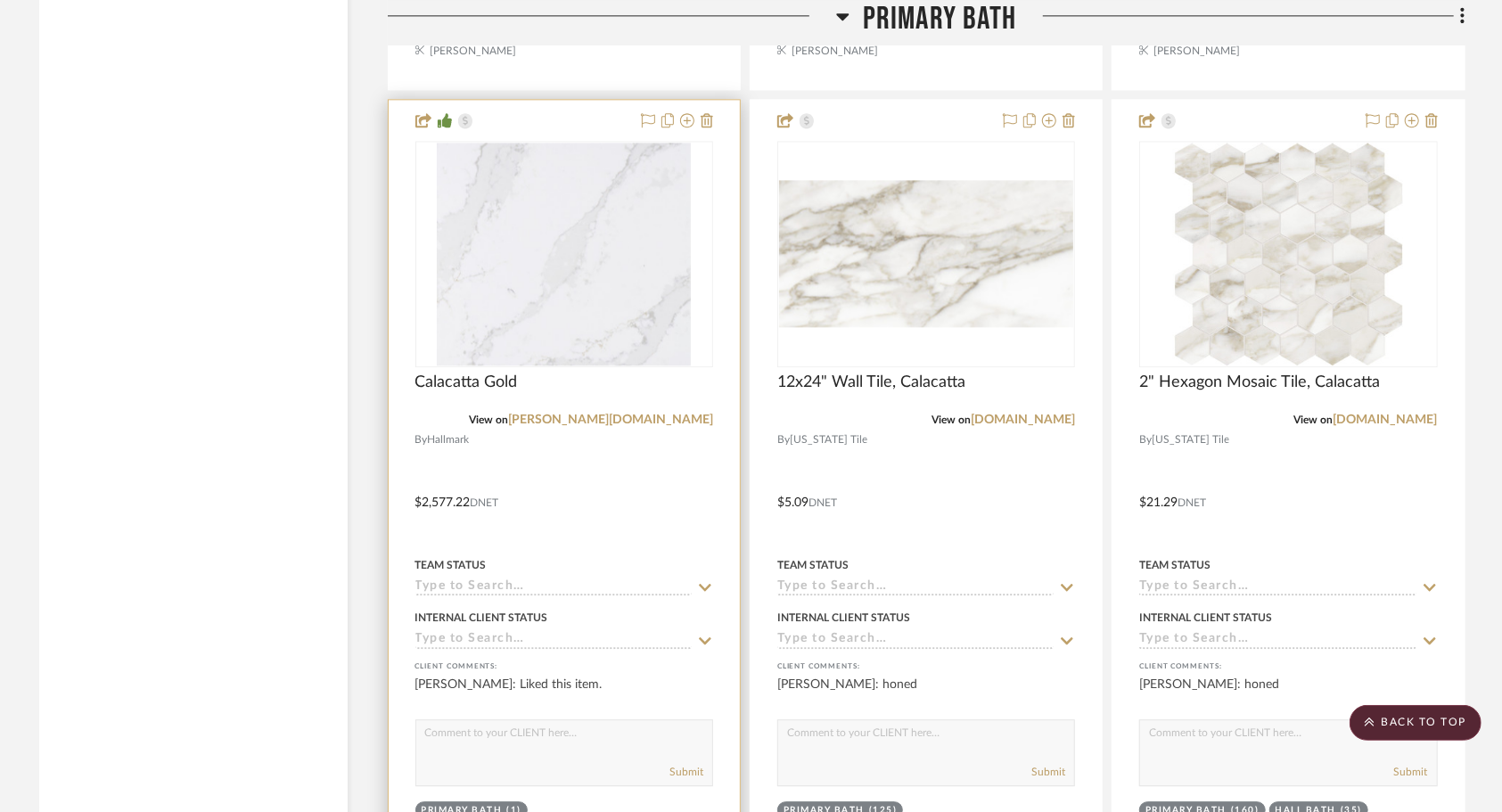
click at [576, 495] on div at bounding box center [564, 489] width 351 height 780
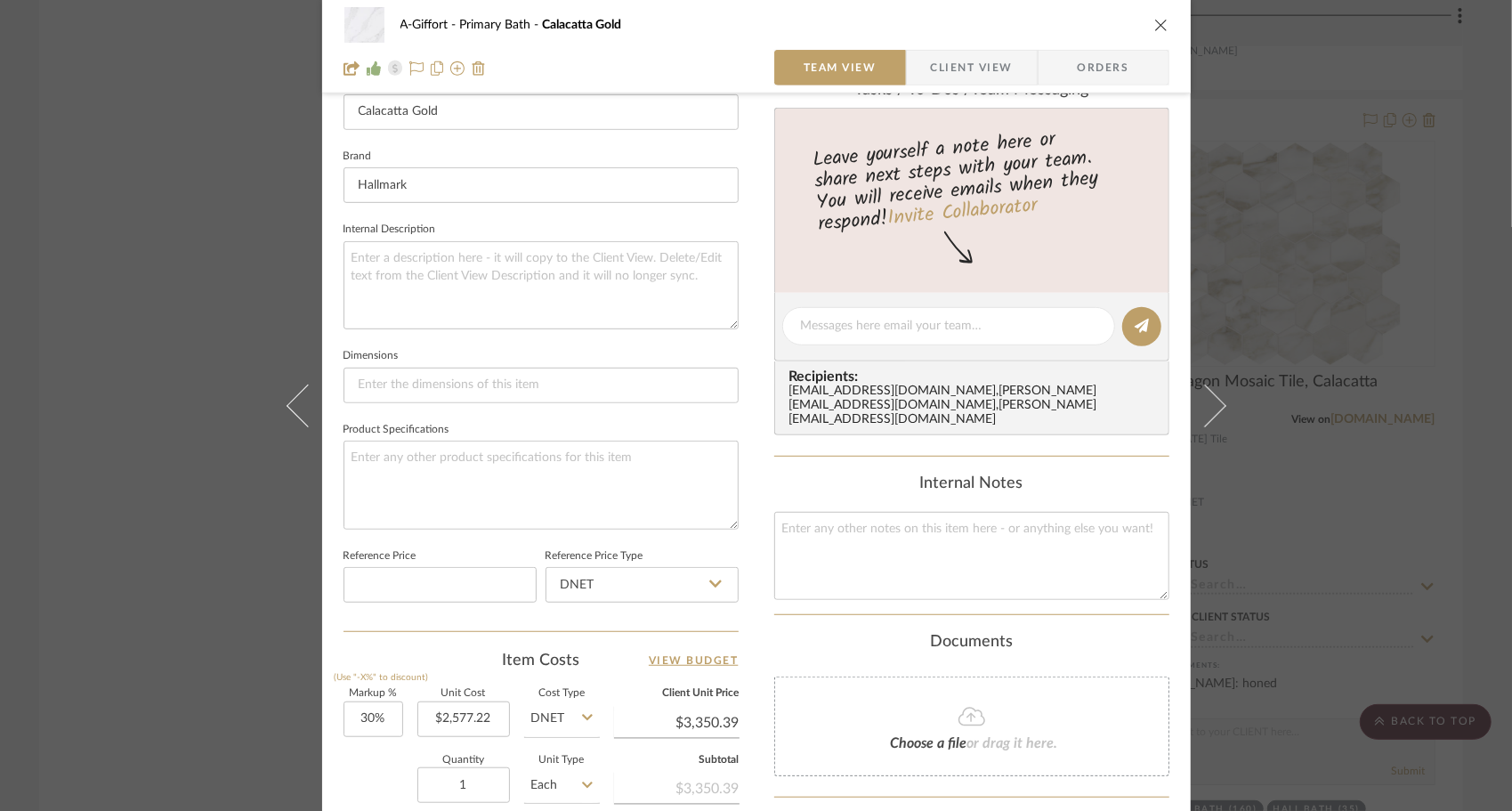
scroll to position [523, 0]
click at [1156, 27] on icon "close" at bounding box center [1161, 25] width 14 height 14
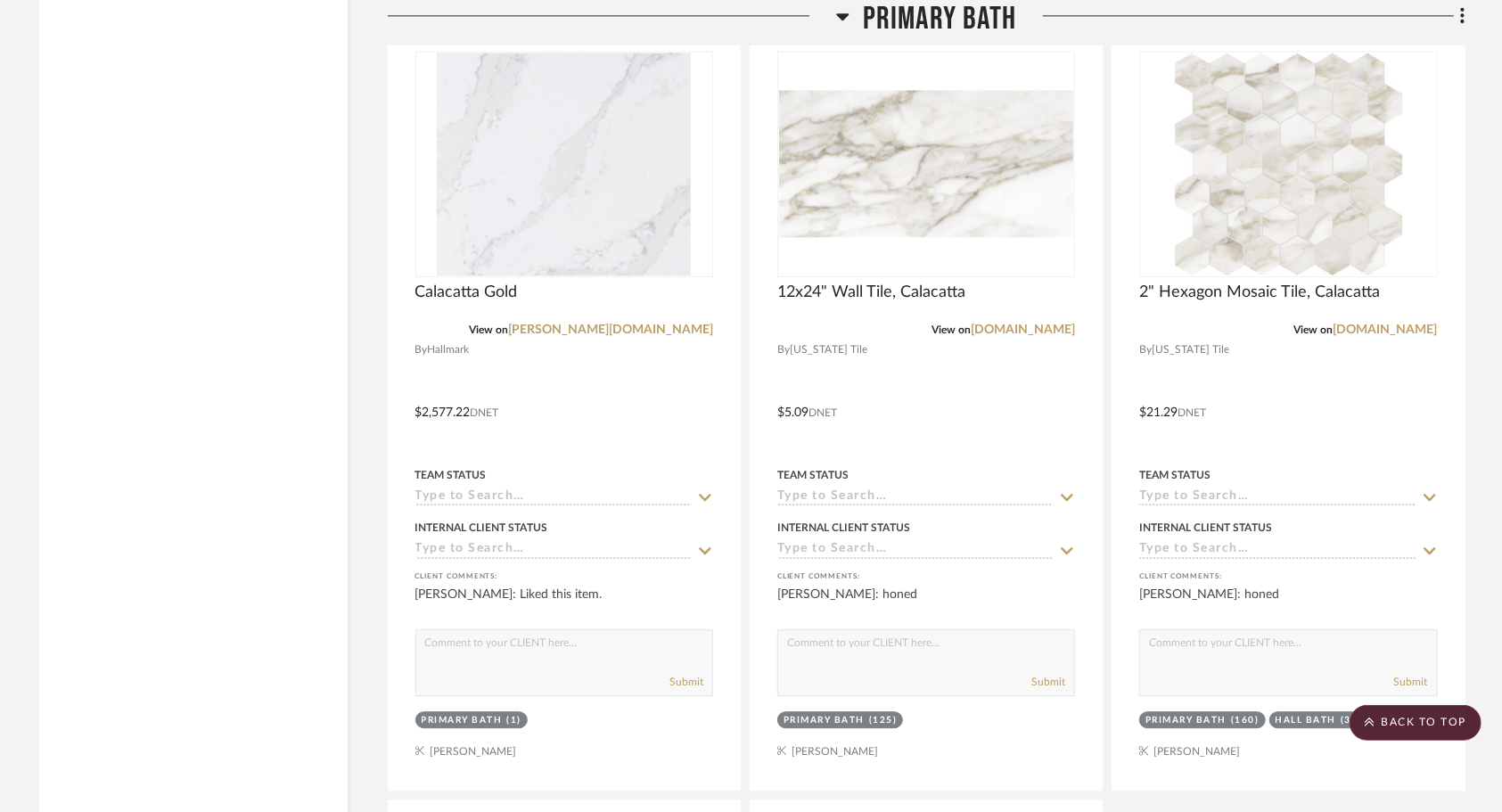
scroll to position [2931, 0]
